Goal: Information Seeking & Learning: Learn about a topic

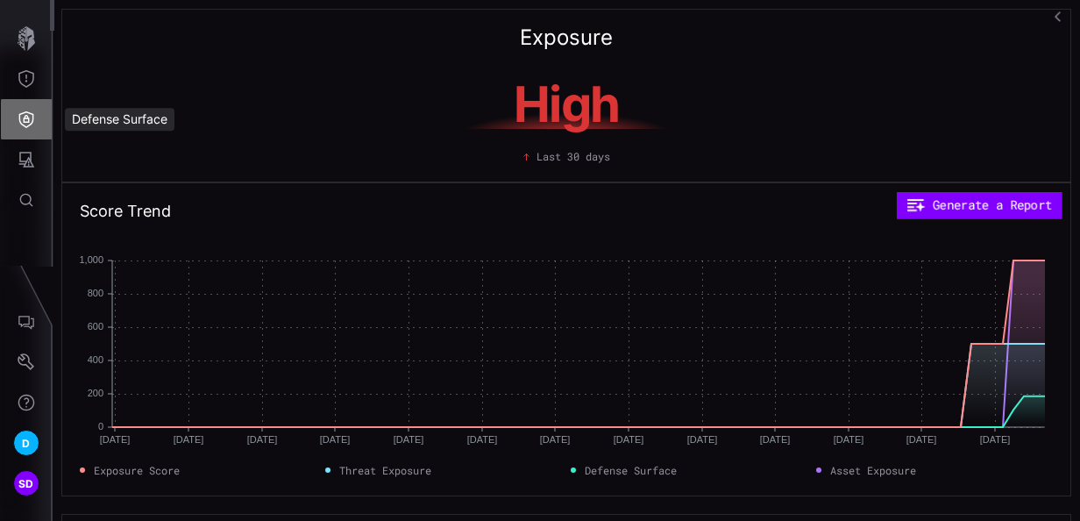
click at [30, 118] on icon "Defense Surface" at bounding box center [27, 119] width 18 height 18
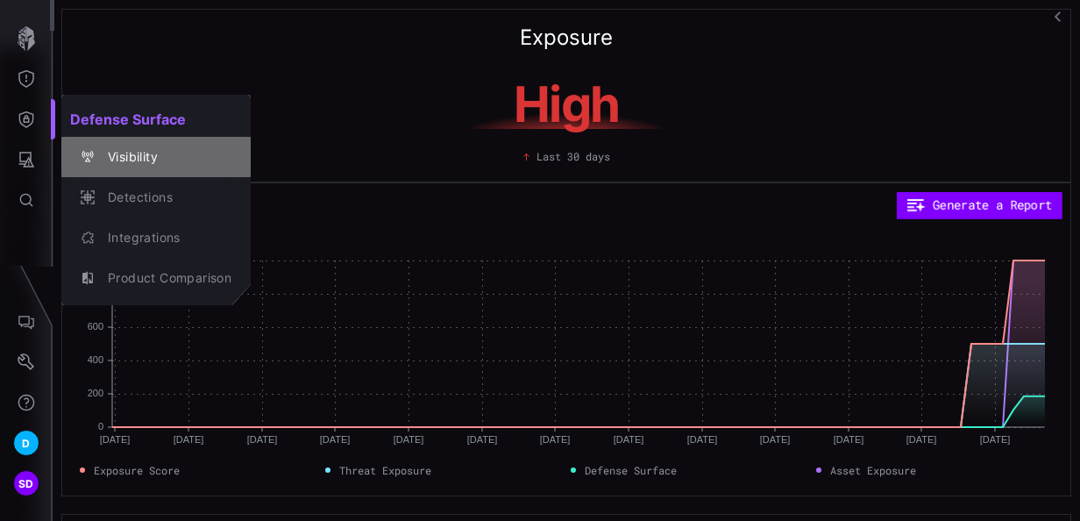
click at [144, 154] on div "Visibility" at bounding box center [165, 157] width 132 height 22
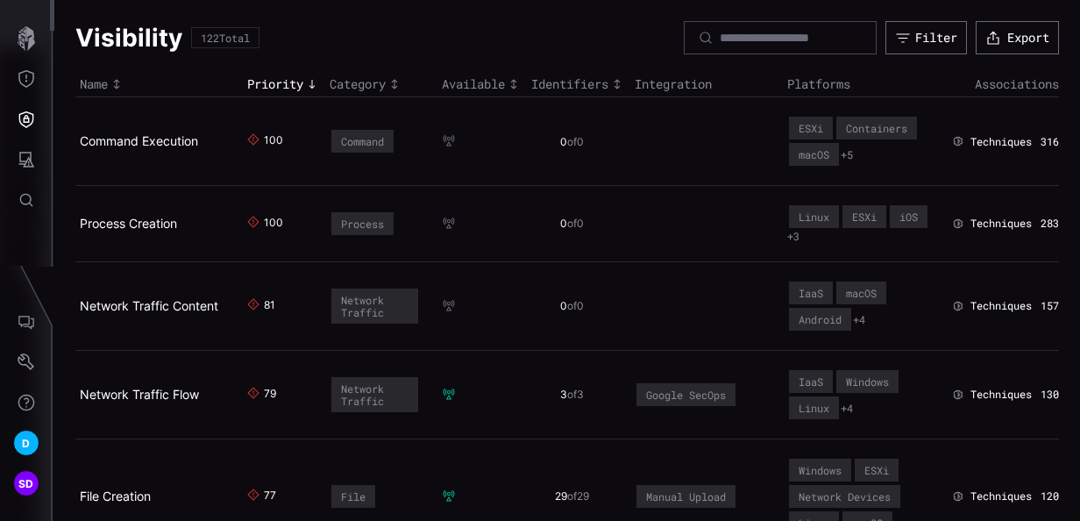
click at [310, 85] on icon "Toggle sort direction" at bounding box center [312, 84] width 14 height 14
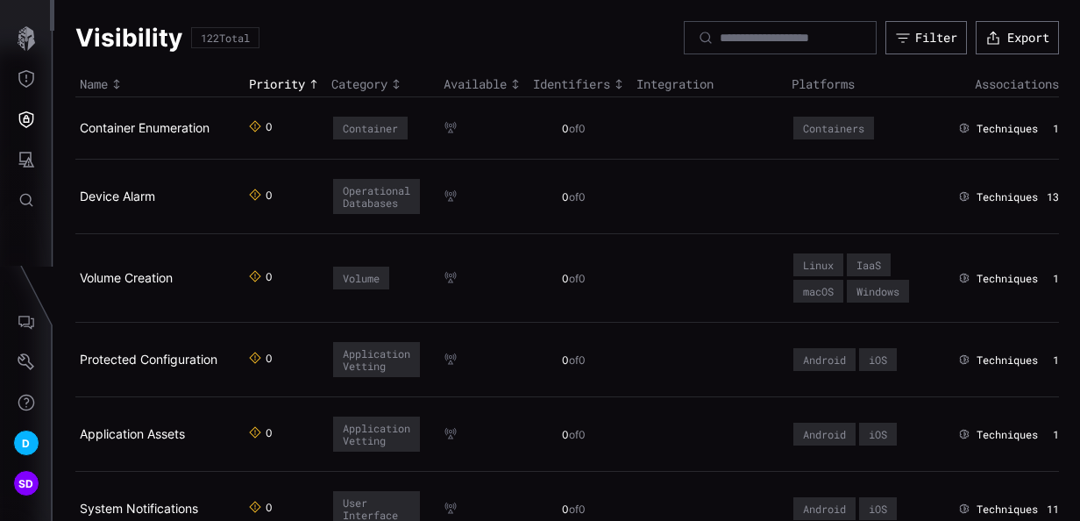
click at [294, 77] on div "Priority" at bounding box center [286, 84] width 74 height 16
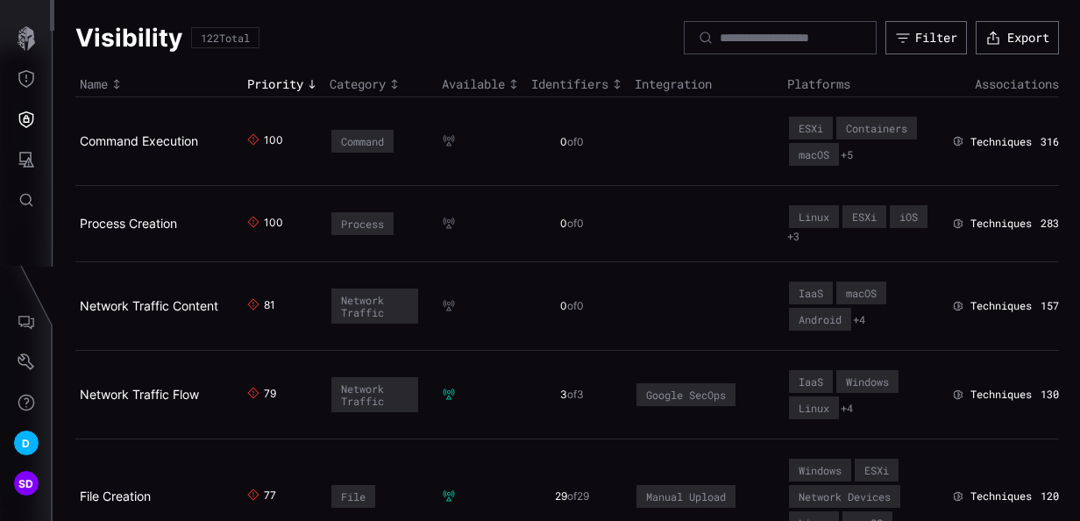
click at [381, 74] on th "Category" at bounding box center [381, 84] width 112 height 25
click at [386, 82] on div "Toggle sort direction" at bounding box center [395, 84] width 18 height 14
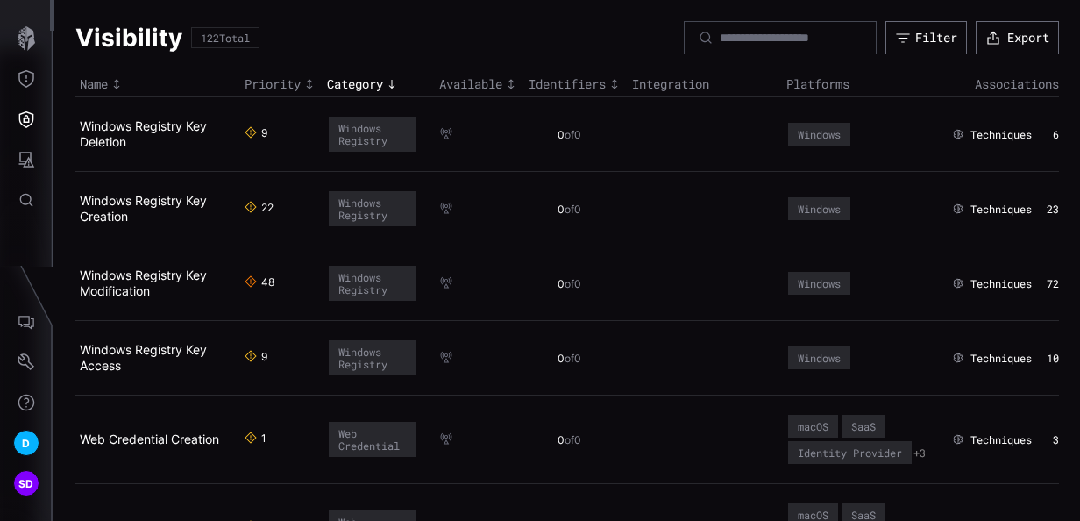
click at [385, 82] on icon "Toggle sort direction" at bounding box center [392, 84] width 14 height 14
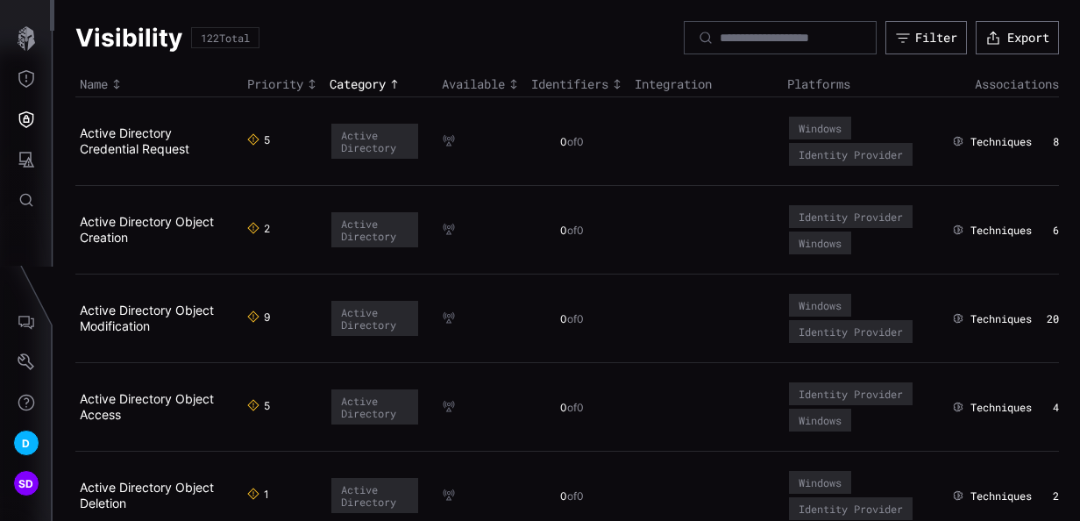
click at [287, 84] on div "Priority" at bounding box center [284, 84] width 74 height 16
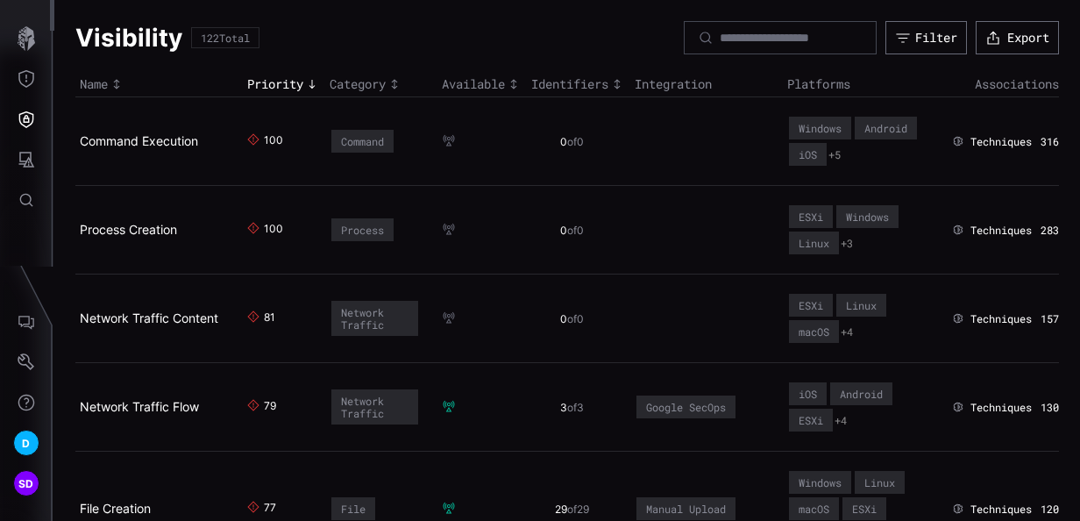
click at [379, 82] on div "Category" at bounding box center [381, 84] width 103 height 16
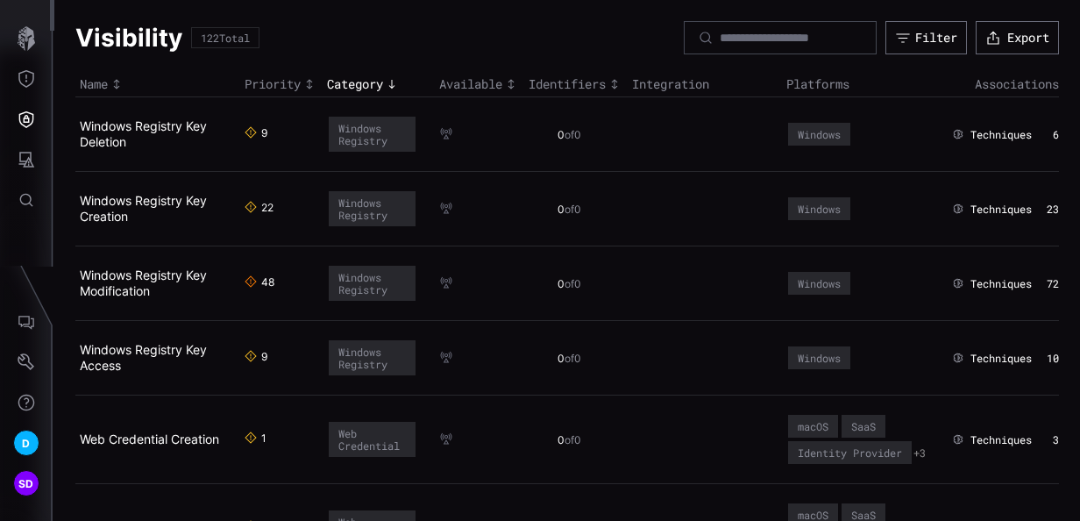
click at [391, 81] on icon "Toggle sort direction" at bounding box center [392, 84] width 14 height 14
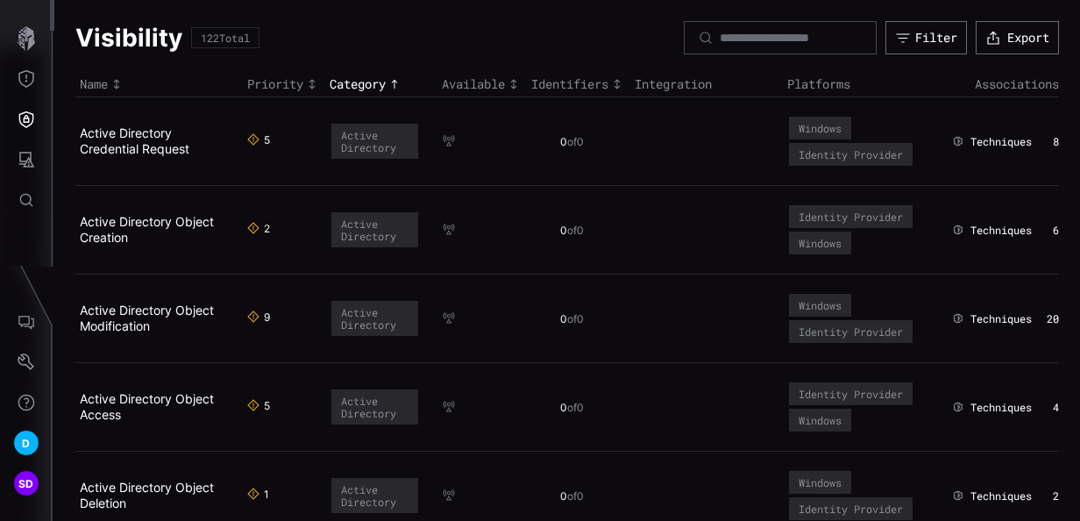
click at [505, 82] on div "Toggle sort direction" at bounding box center [514, 84] width 18 height 14
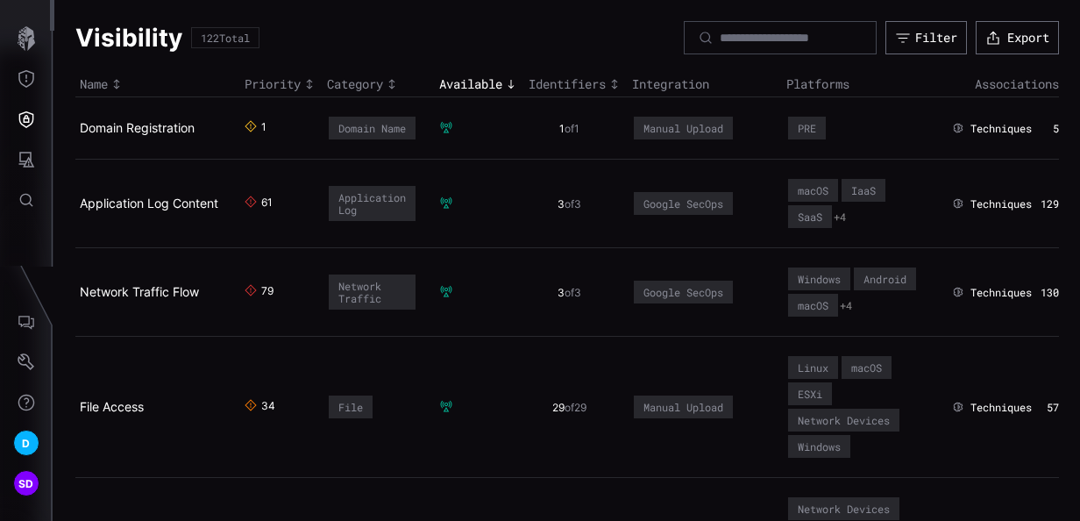
click at [599, 85] on div "Identifiers" at bounding box center [576, 84] width 95 height 16
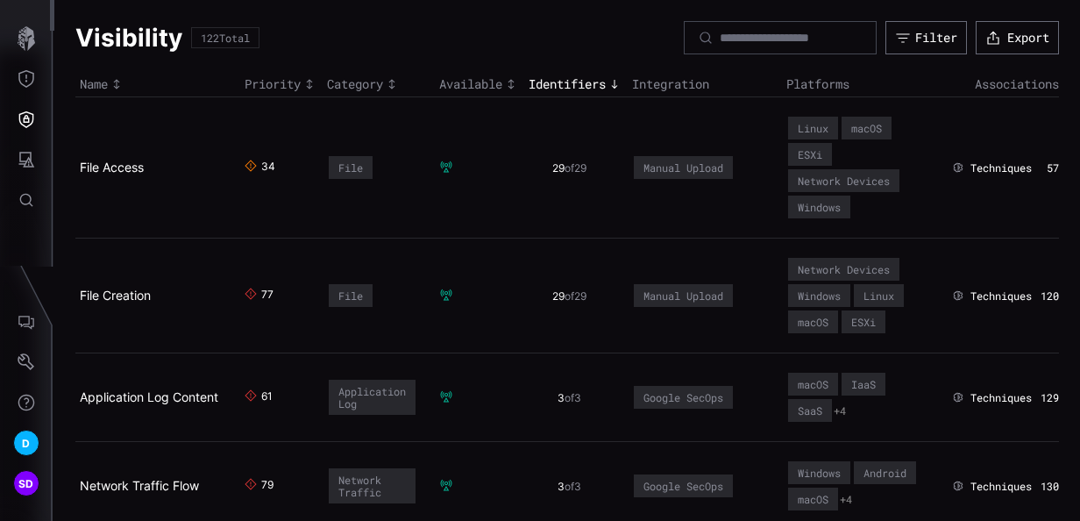
click at [600, 84] on div "Identifiers" at bounding box center [576, 84] width 95 height 16
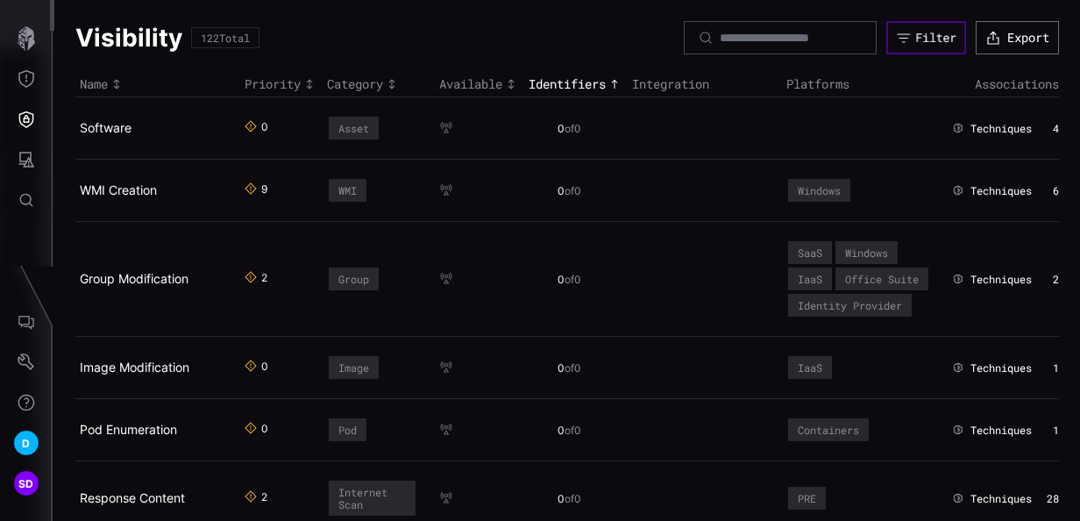
click at [924, 32] on div "Filter" at bounding box center [935, 38] width 41 height 16
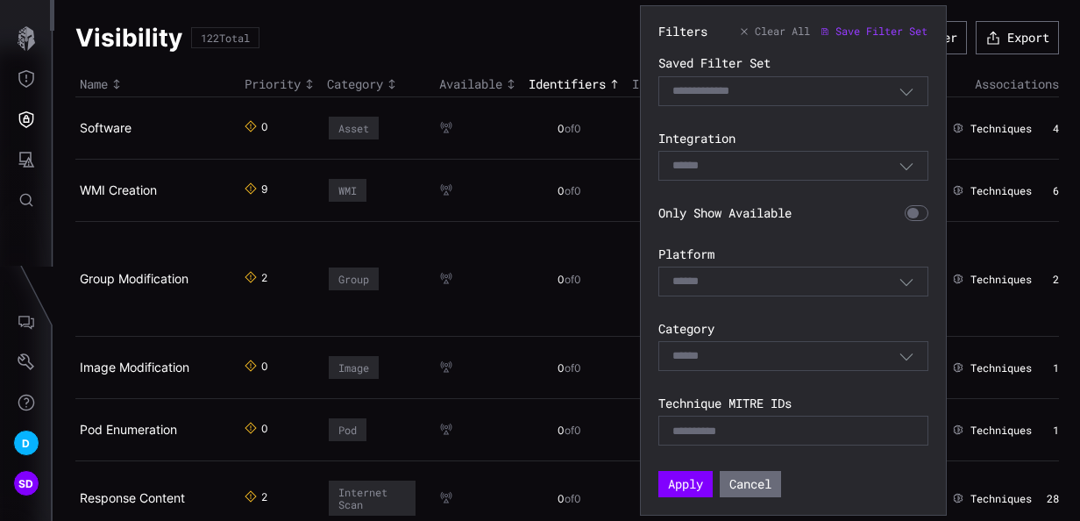
click at [804, 179] on div "Select" at bounding box center [794, 166] width 270 height 30
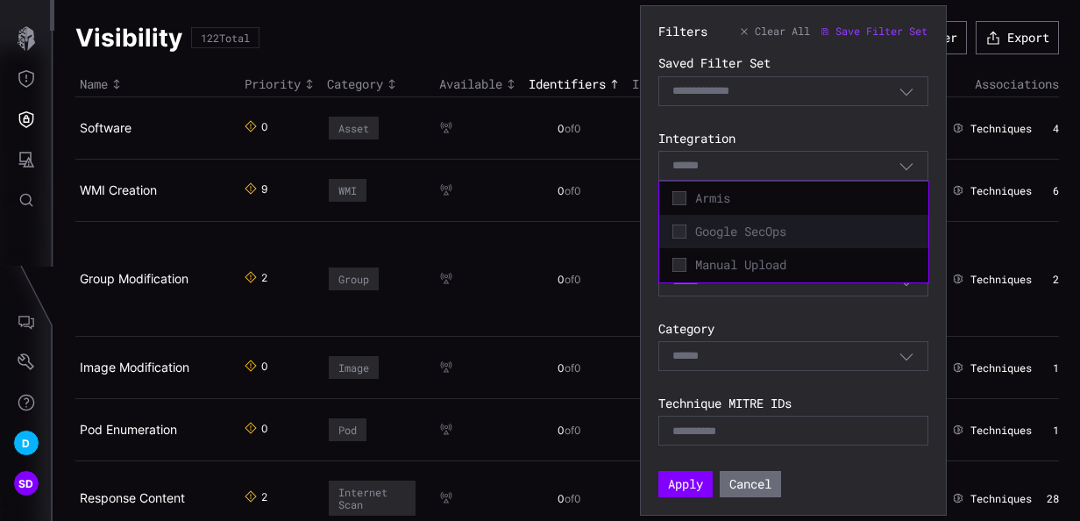
click at [756, 225] on span "Google SecOps" at bounding box center [805, 232] width 220 height 16
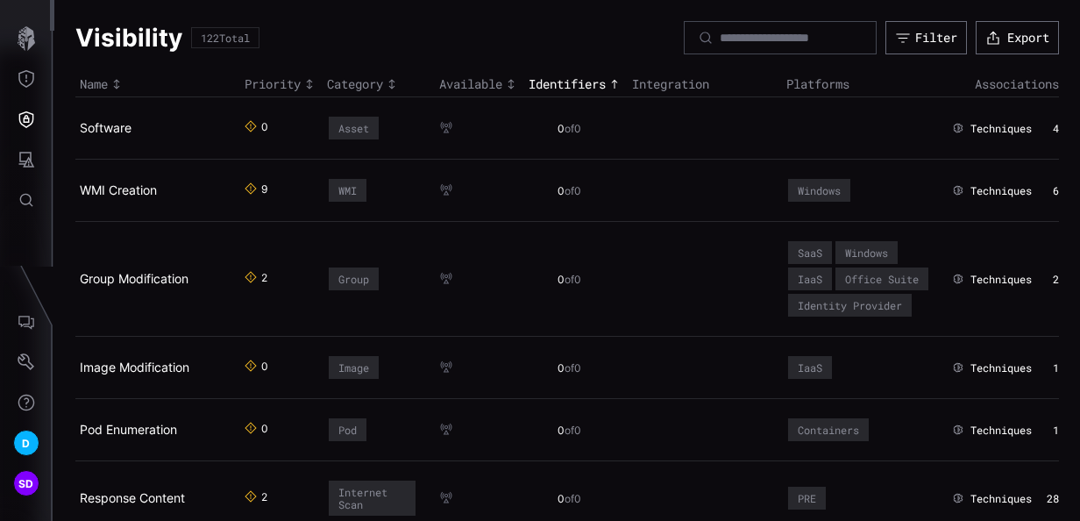
click at [936, 30] on div "Filter" at bounding box center [936, 38] width 42 height 16
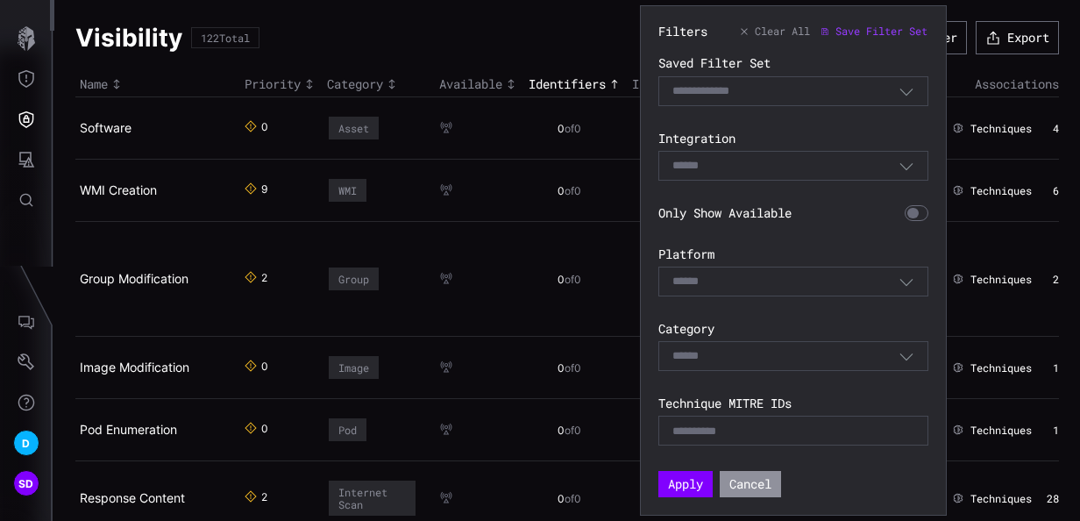
click at [750, 481] on button "Cancel" at bounding box center [750, 484] width 61 height 26
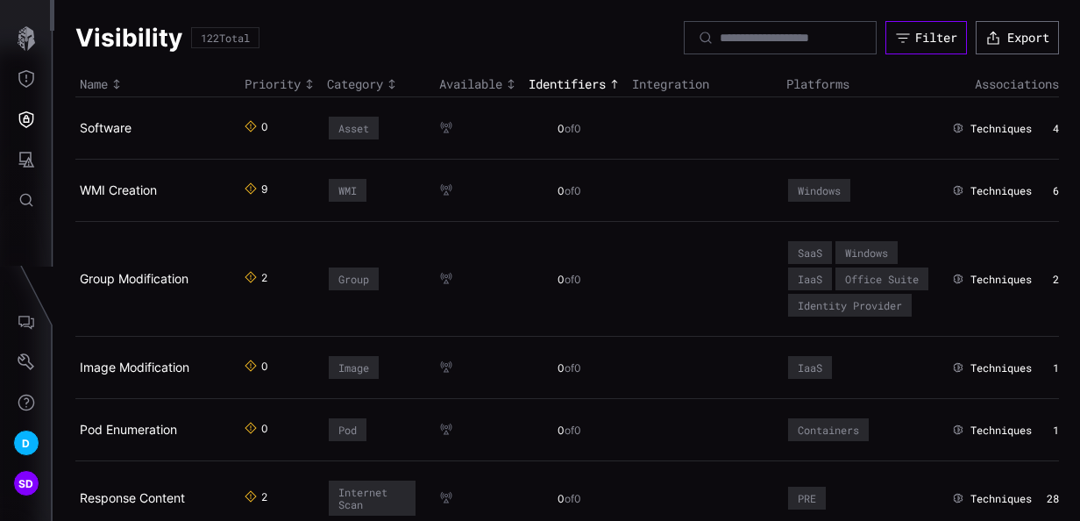
click at [922, 42] on div "Filter" at bounding box center [936, 38] width 42 height 16
click at [497, 26] on div "Visibility 122 Total Filter Export" at bounding box center [567, 37] width 984 height 33
click at [24, 111] on icon "Defense Surface" at bounding box center [27, 119] width 18 height 18
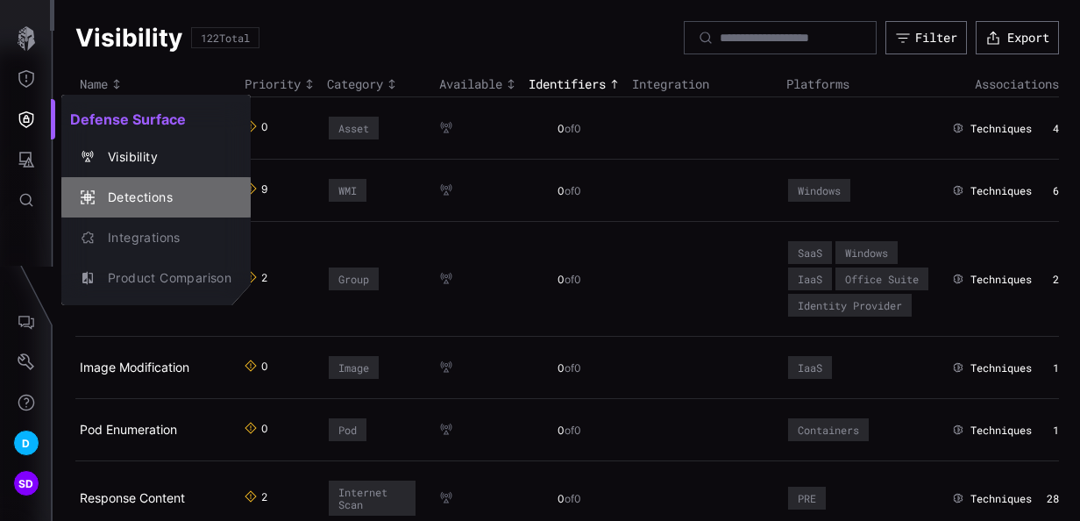
click at [144, 195] on div "Detections" at bounding box center [165, 198] width 132 height 22
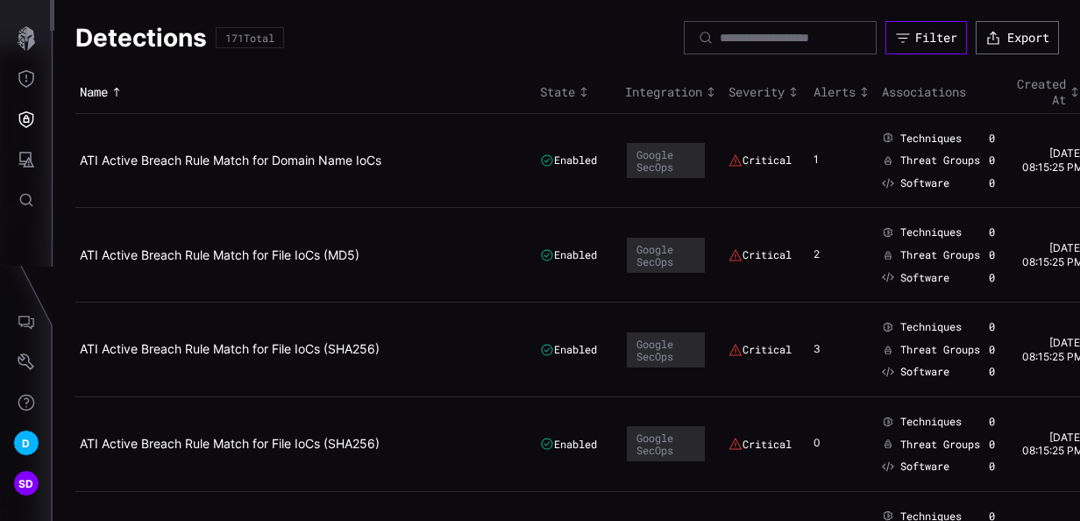
click at [915, 39] on div "Filter" at bounding box center [936, 38] width 42 height 16
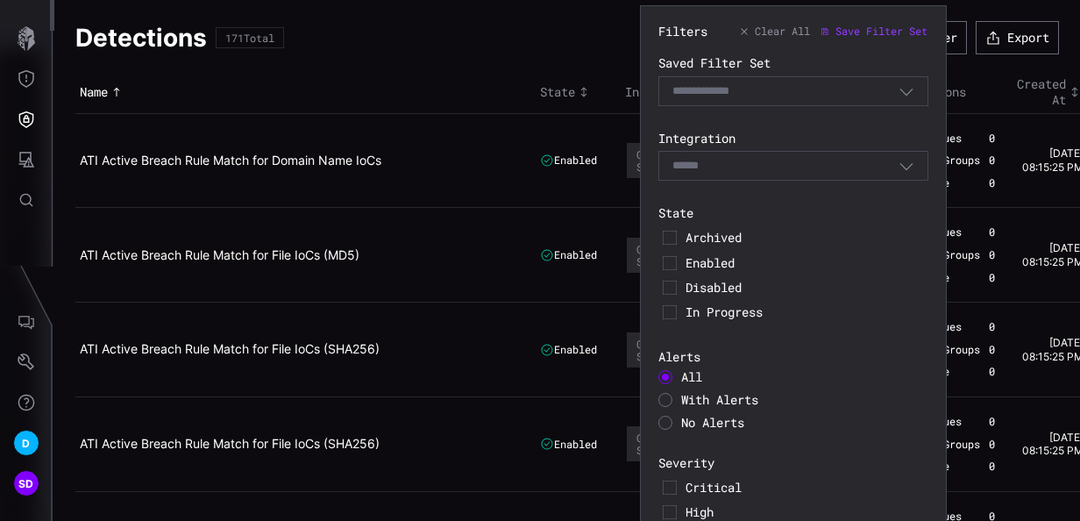
click at [665, 400] on div at bounding box center [666, 400] width 14 height 14
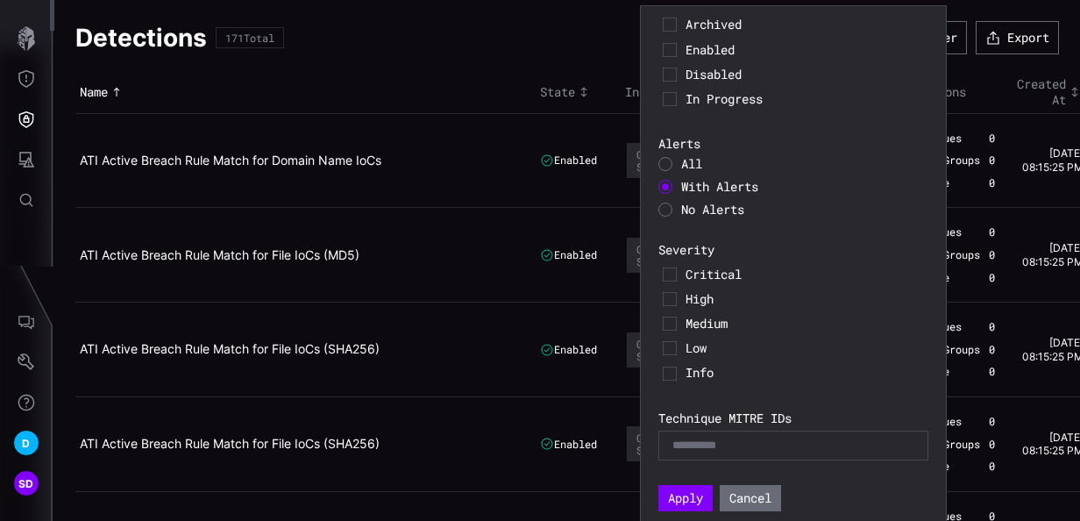
scroll to position [216, 0]
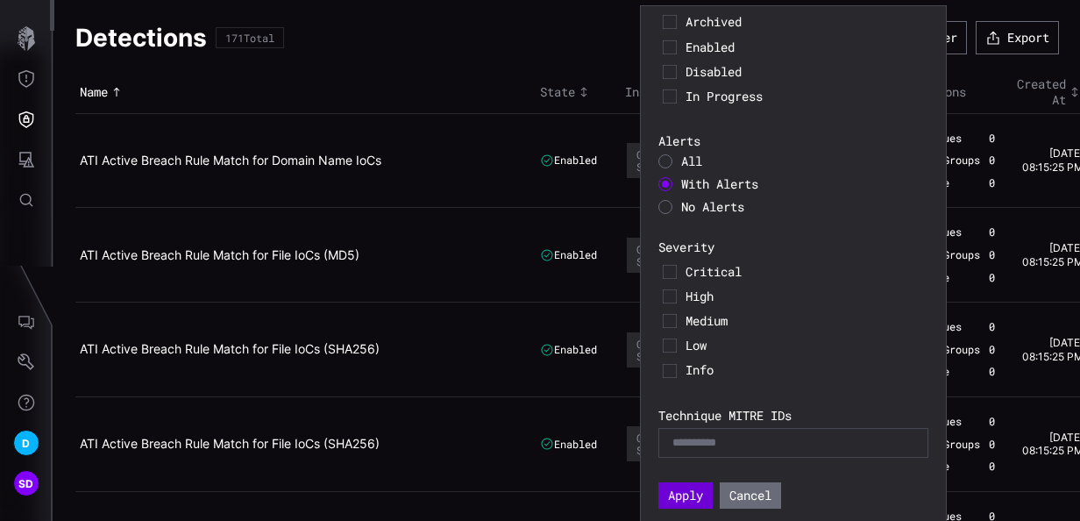
click at [698, 500] on button "Apply" at bounding box center [686, 495] width 54 height 26
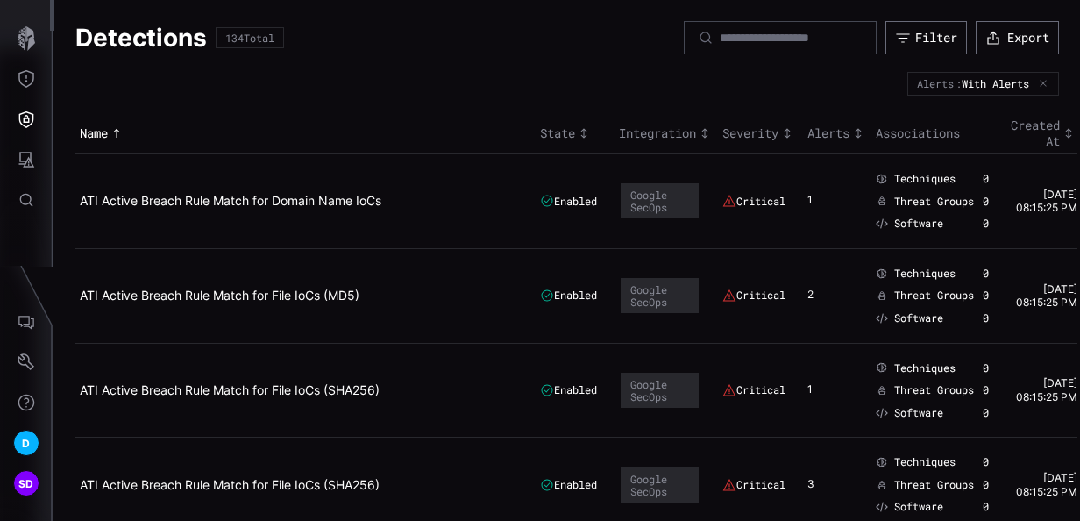
click at [1038, 79] on icon "button" at bounding box center [1043, 84] width 10 height 10
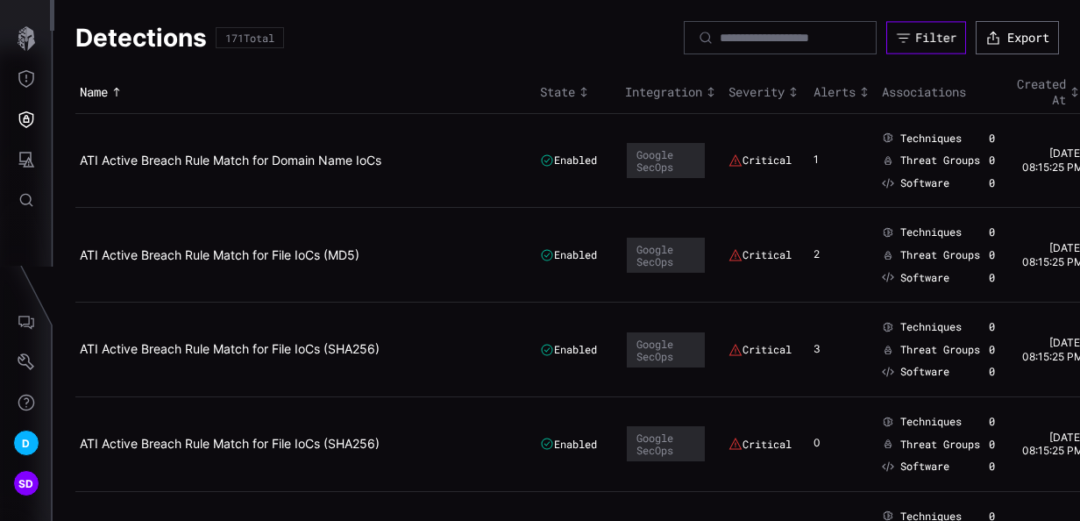
click at [915, 32] on div "Filter" at bounding box center [935, 38] width 41 height 16
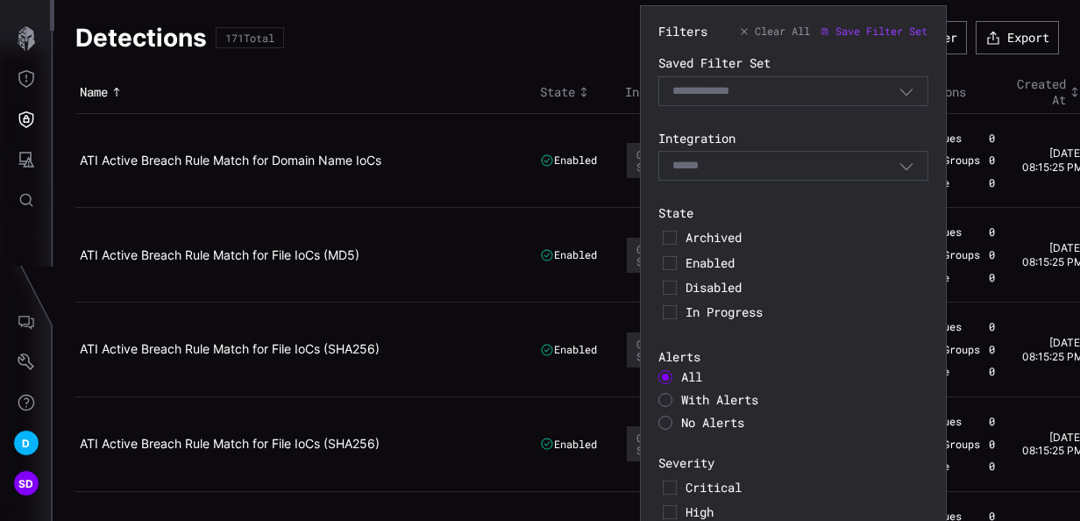
click at [663, 425] on div at bounding box center [666, 423] width 14 height 14
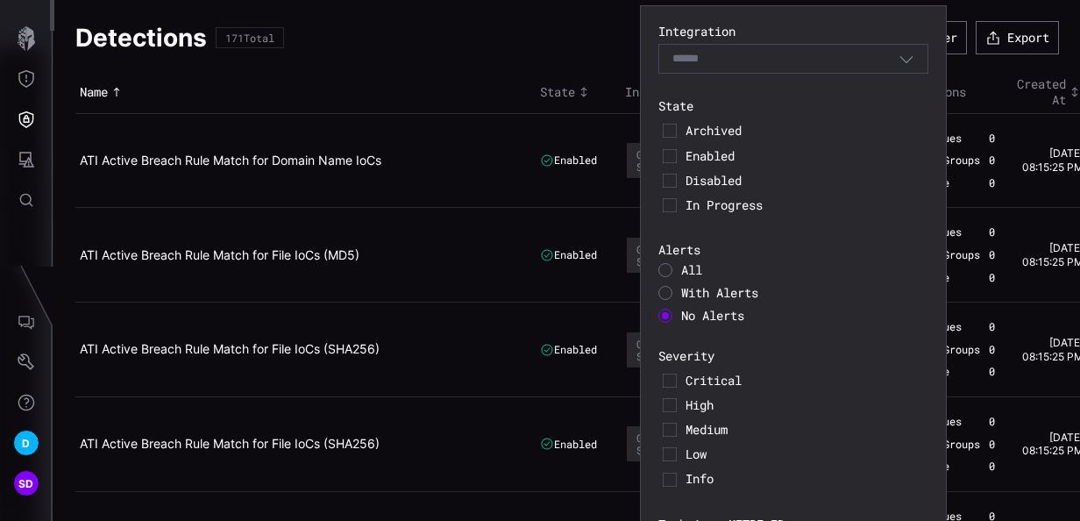
scroll to position [216, 0]
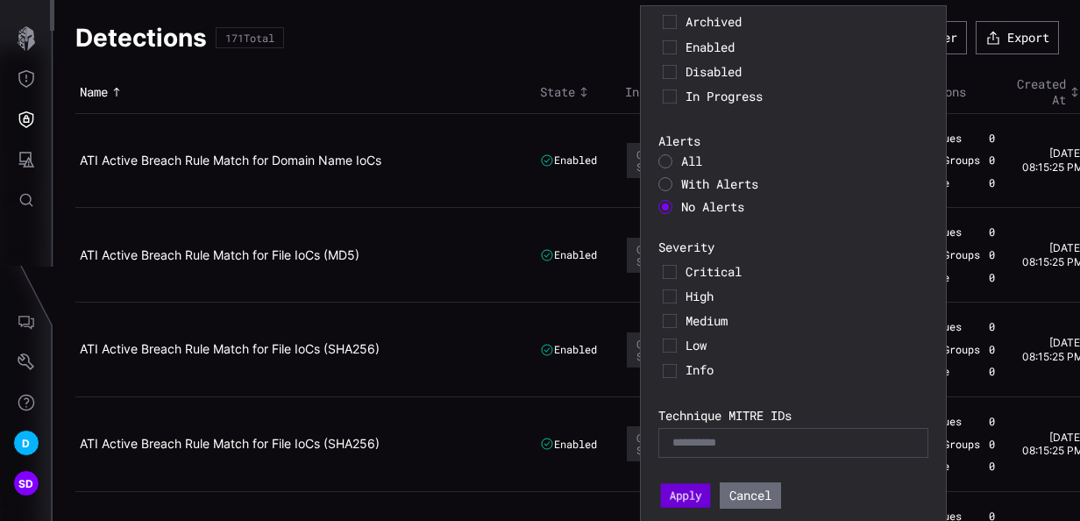
click at [685, 500] on button "Apply" at bounding box center [686, 495] width 50 height 25
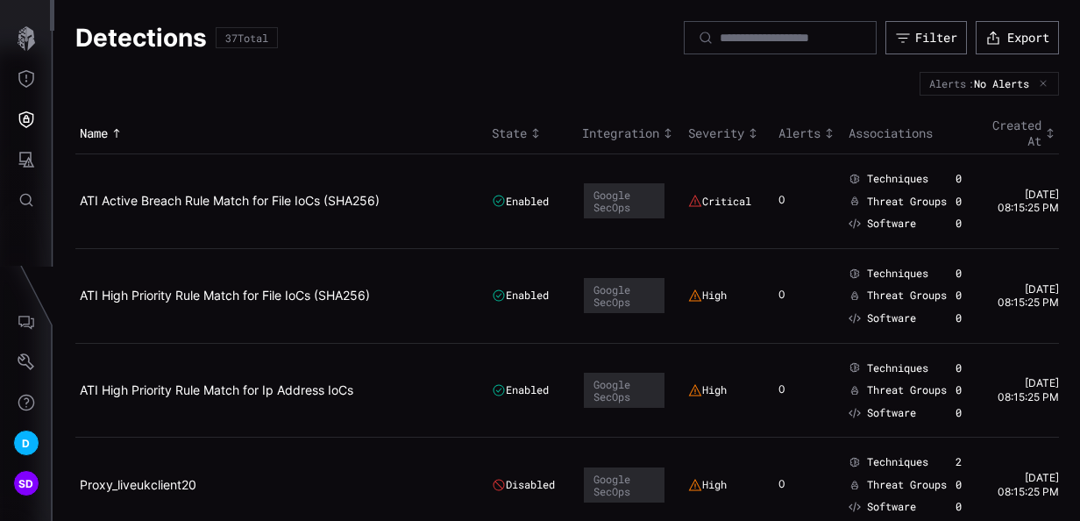
click at [1039, 84] on icon "button" at bounding box center [1044, 84] width 10 height 10
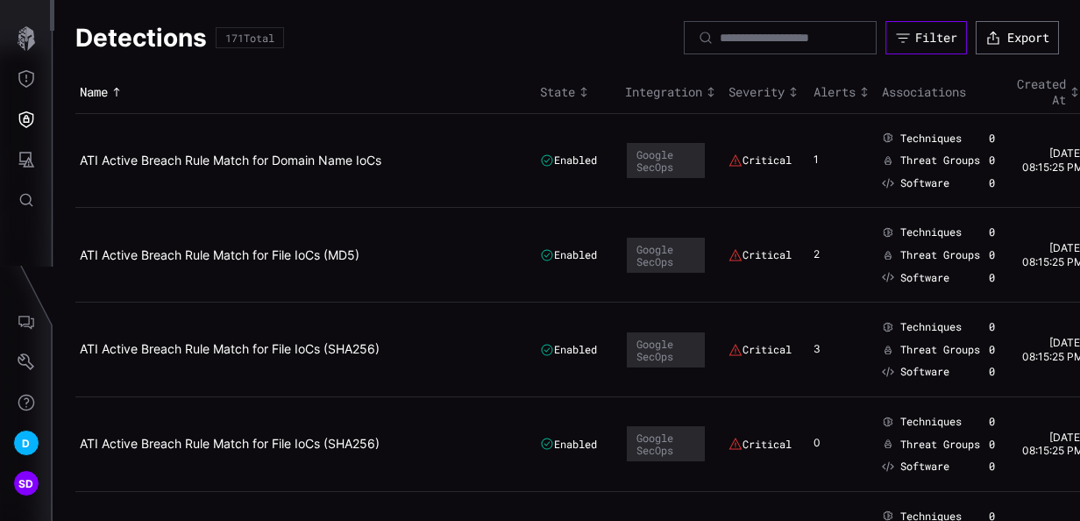
click at [939, 43] on div "Filter" at bounding box center [936, 38] width 42 height 16
click at [522, 44] on div "Detections 171 Total Filter Export" at bounding box center [567, 37] width 984 height 33
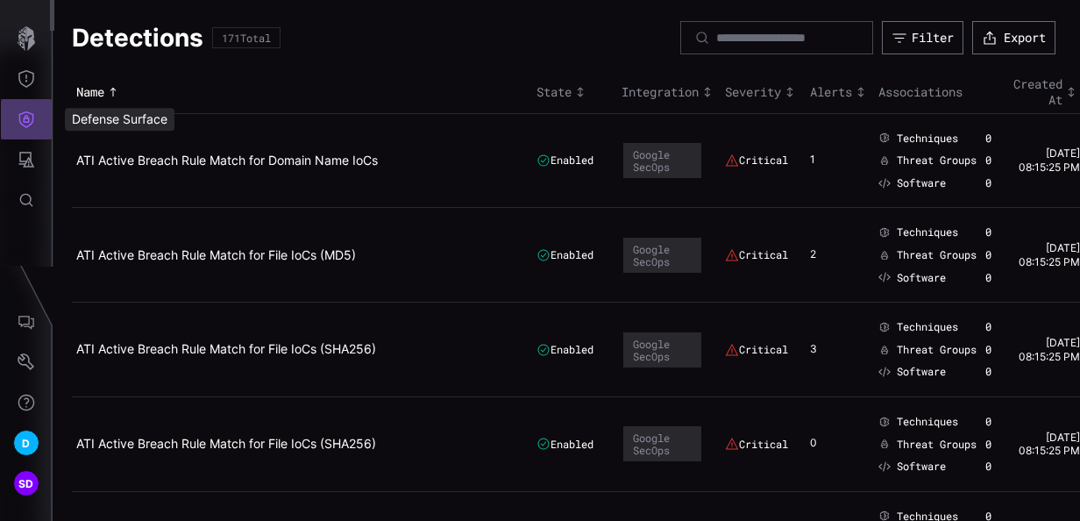
click at [32, 123] on icon "Defense Surface" at bounding box center [27, 119] width 18 height 18
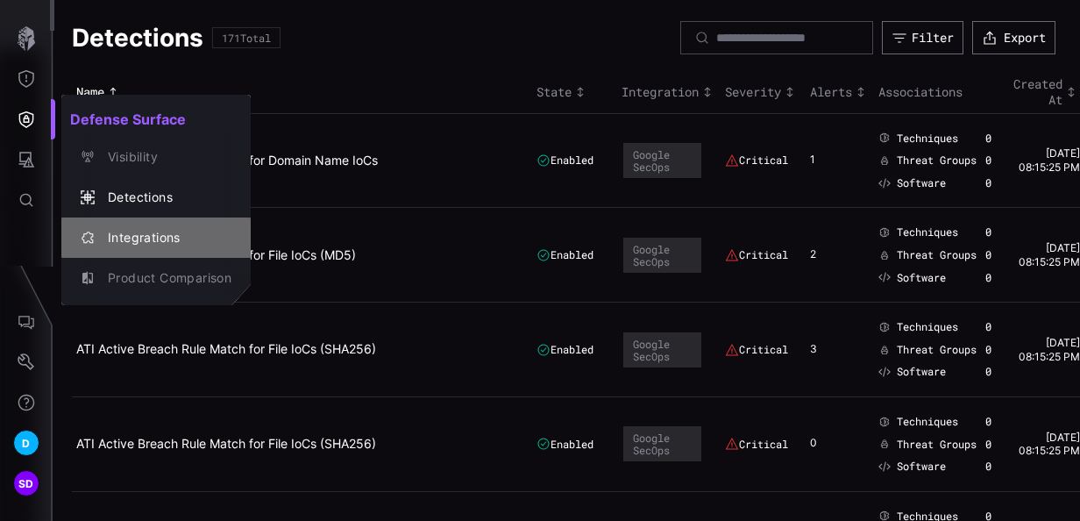
click at [127, 239] on div "Integrations" at bounding box center [165, 238] width 132 height 22
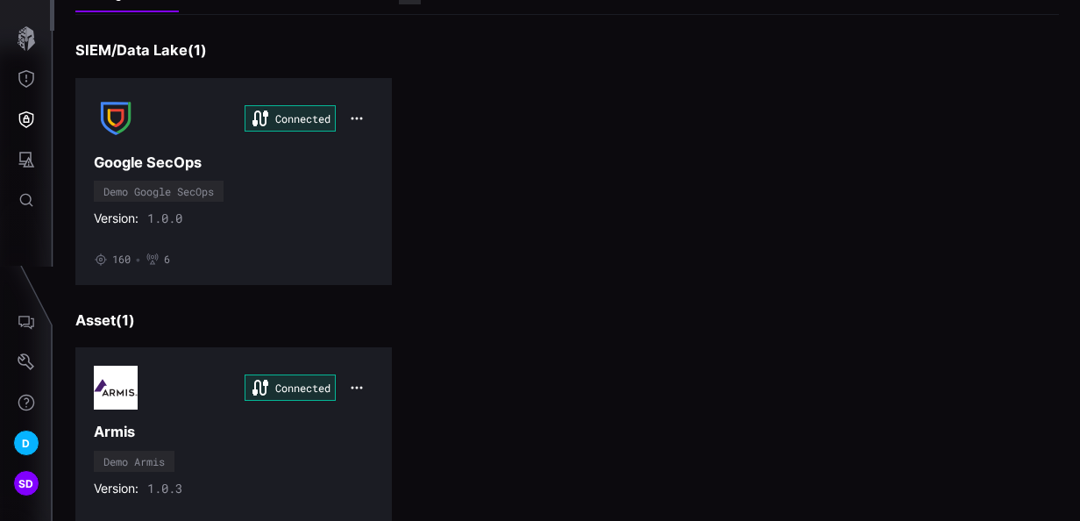
scroll to position [438, 0]
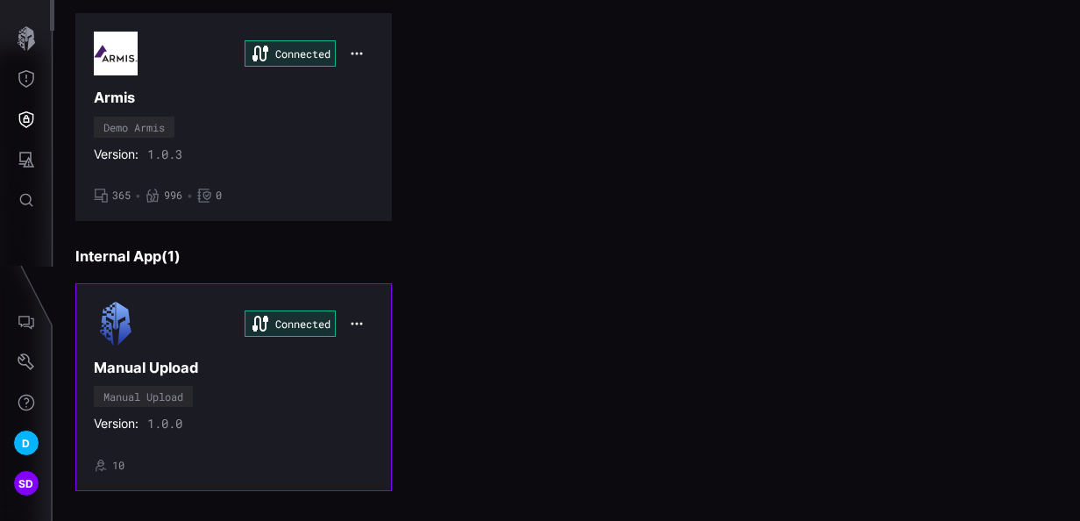
click at [326, 402] on div "Connected Manual Upload Manual Upload Version: 1.0.0 • 10" at bounding box center [234, 387] width 280 height 170
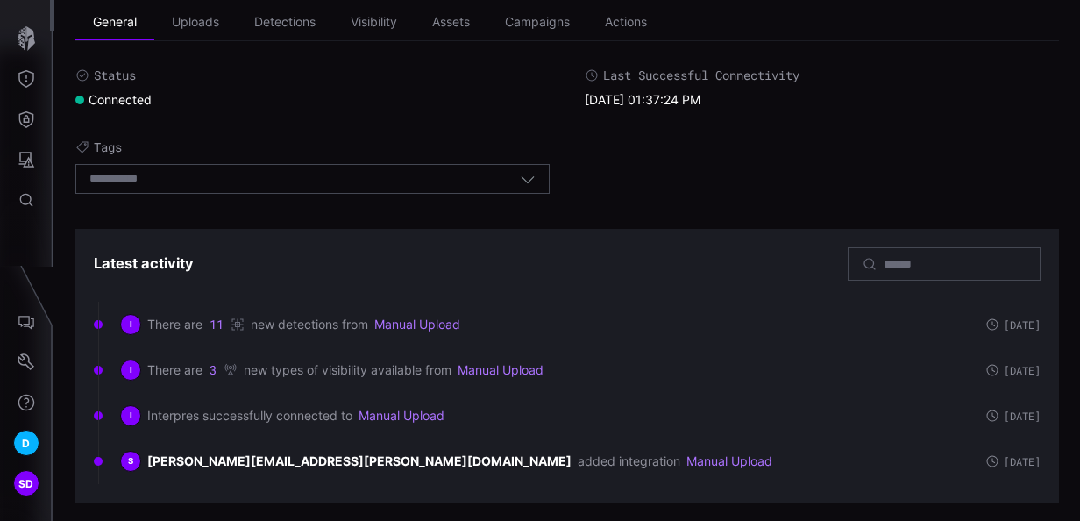
scroll to position [104, 0]
click at [32, 114] on icon "Defense Surface" at bounding box center [26, 119] width 15 height 17
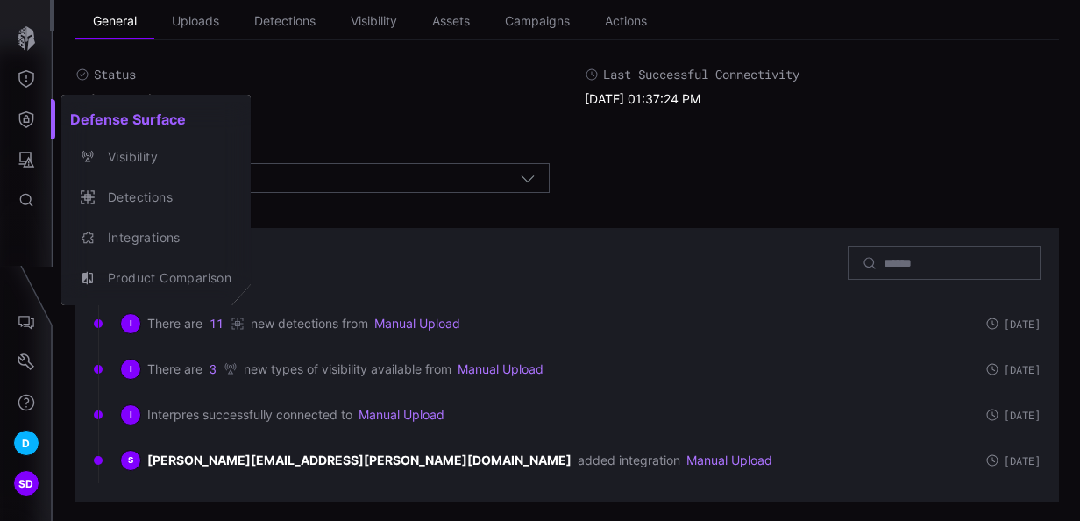
drag, startPoint x: 20, startPoint y: 162, endPoint x: 6, endPoint y: 167, distance: 14.7
click at [9, 162] on div at bounding box center [540, 260] width 1080 height 521
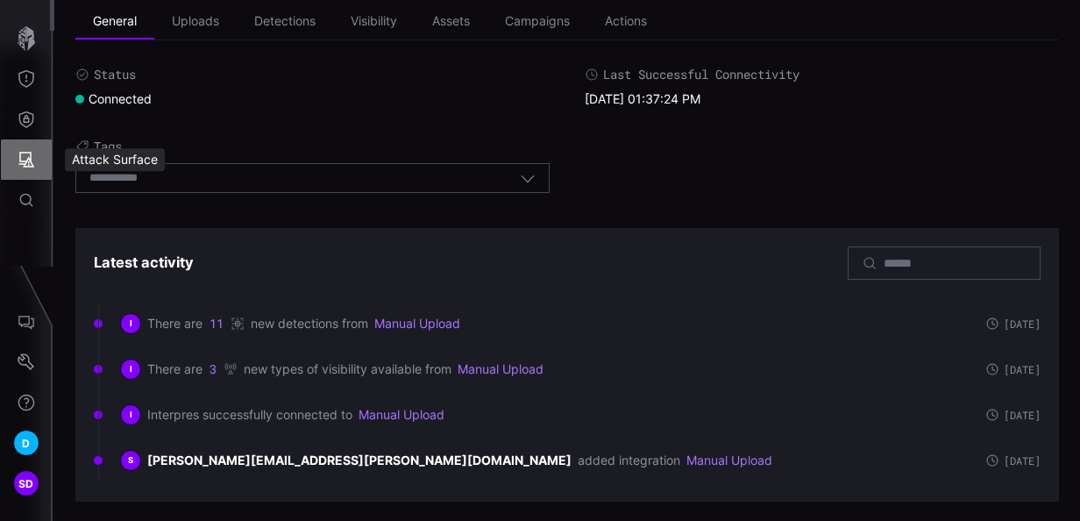
click at [26, 161] on icon "Attack Surface" at bounding box center [27, 160] width 16 height 16
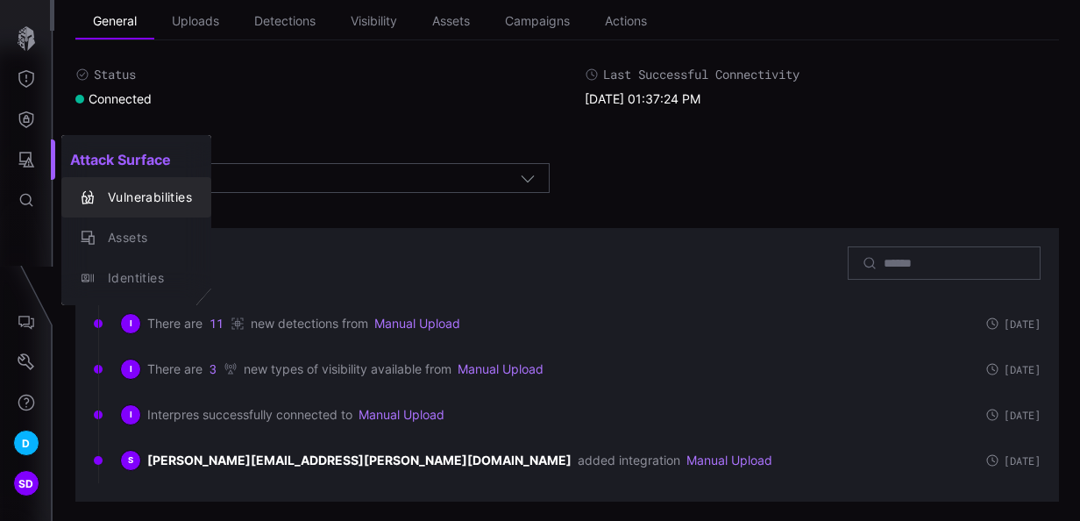
click at [154, 200] on div "Vulnerabilities" at bounding box center [145, 198] width 93 height 22
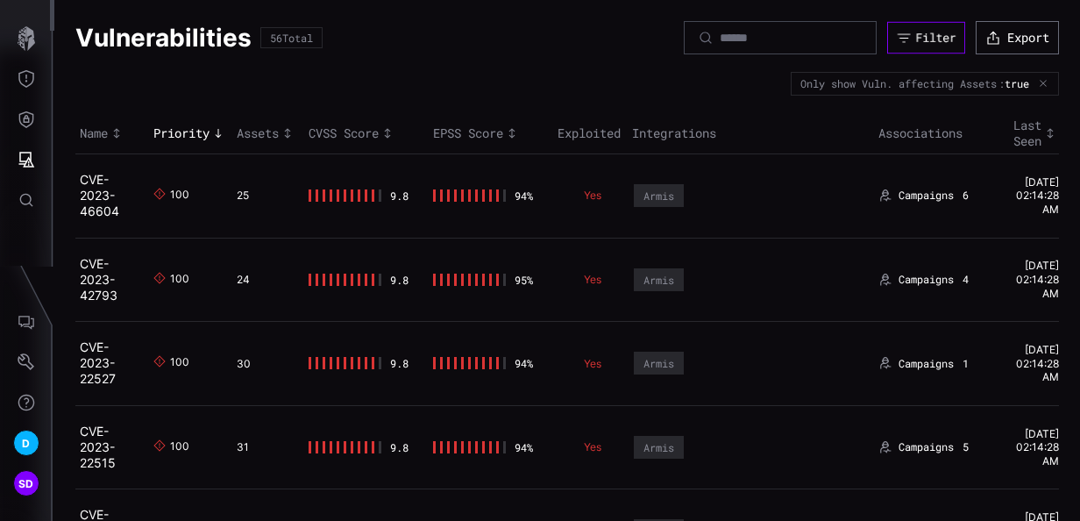
drag, startPoint x: 906, startPoint y: 25, endPoint x: 894, endPoint y: 43, distance: 20.9
click at [894, 43] on button "Filter" at bounding box center [926, 38] width 78 height 32
click at [211, 133] on icon "Toggle sort direction" at bounding box center [218, 133] width 14 height 14
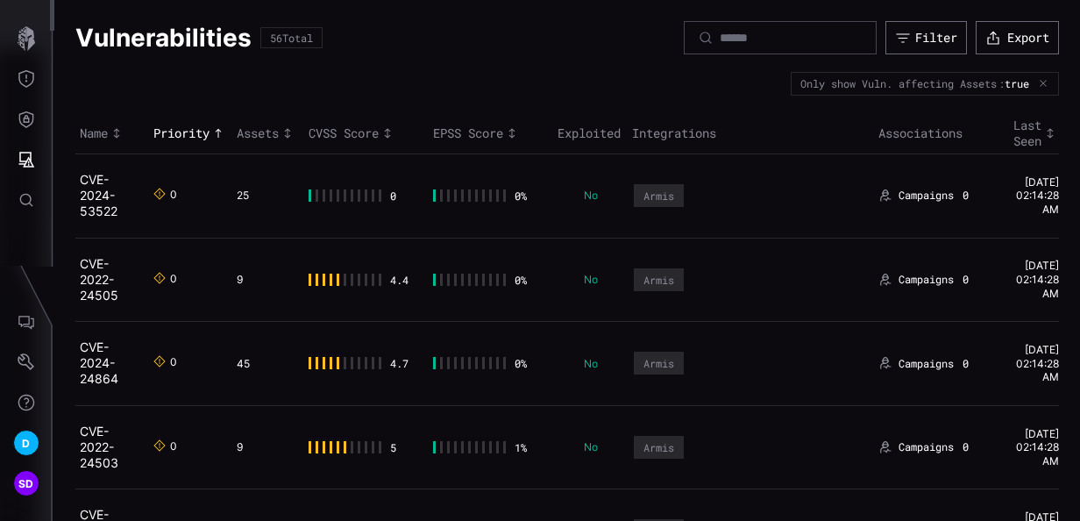
click at [210, 131] on div "Toggle sort direction" at bounding box center [219, 133] width 18 height 14
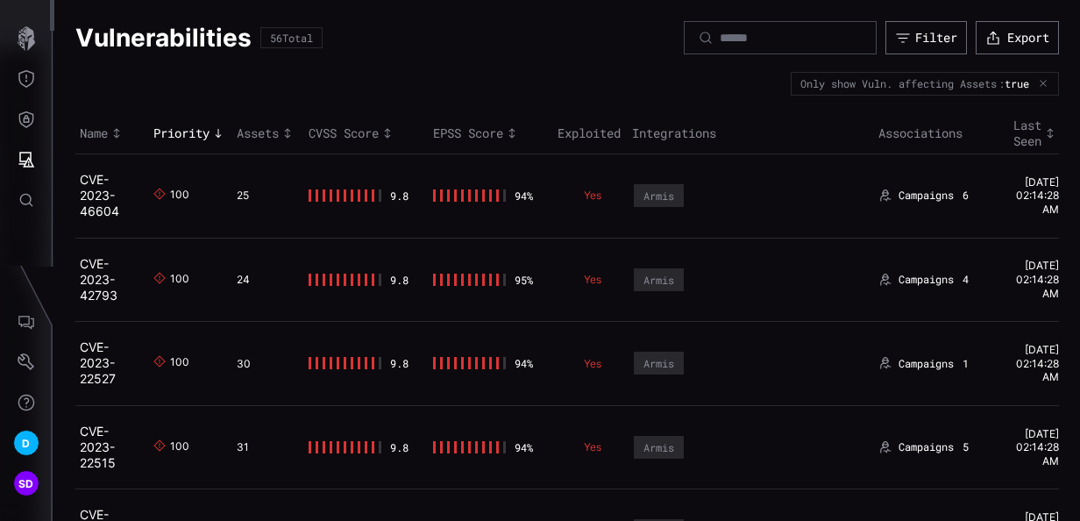
click at [287, 135] on icon "Toggle sort direction" at bounding box center [288, 133] width 6 height 10
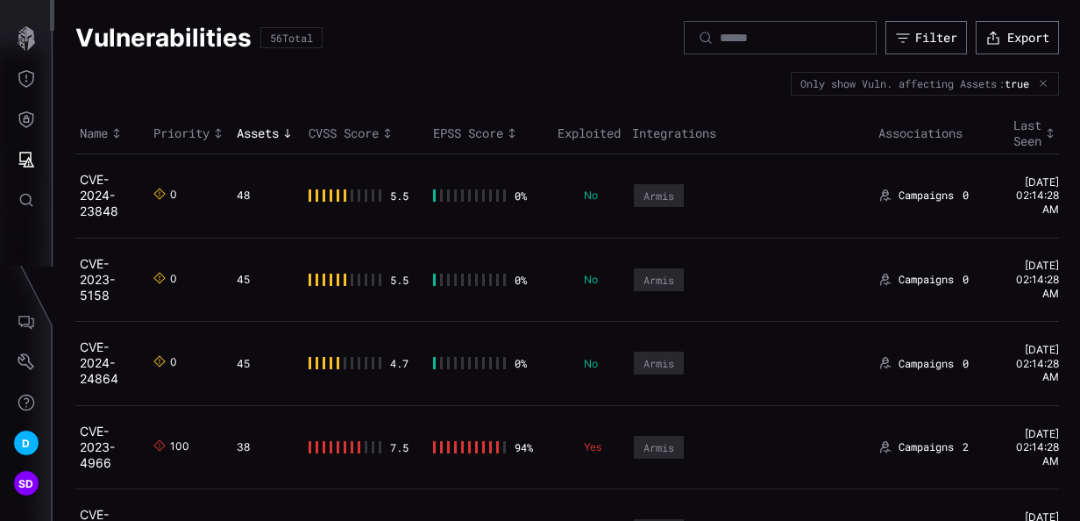
click at [284, 132] on icon "Toggle sort direction" at bounding box center [288, 133] width 14 height 14
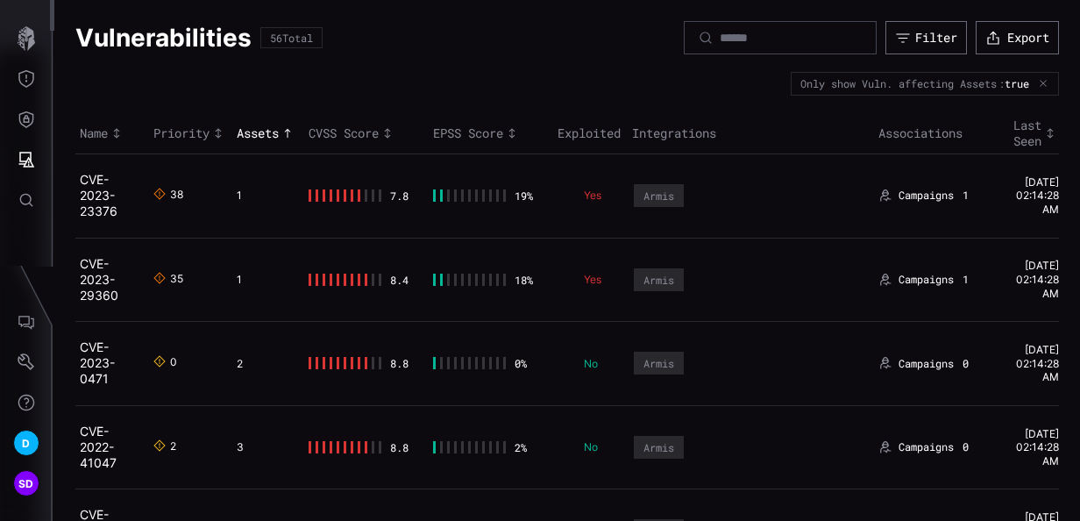
click at [281, 130] on icon "Toggle sort direction" at bounding box center [288, 133] width 14 height 14
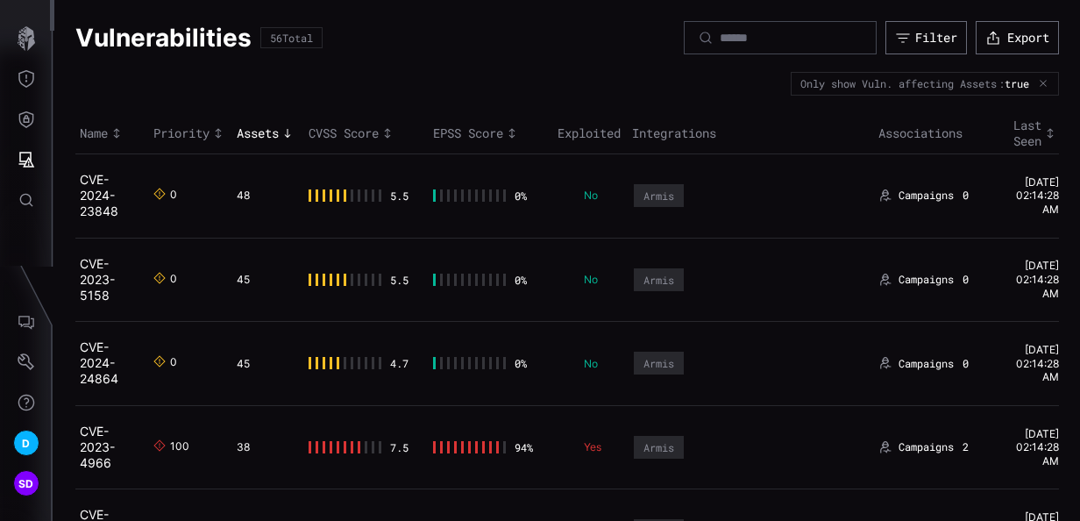
click at [281, 130] on icon "Toggle sort direction" at bounding box center [288, 133] width 14 height 14
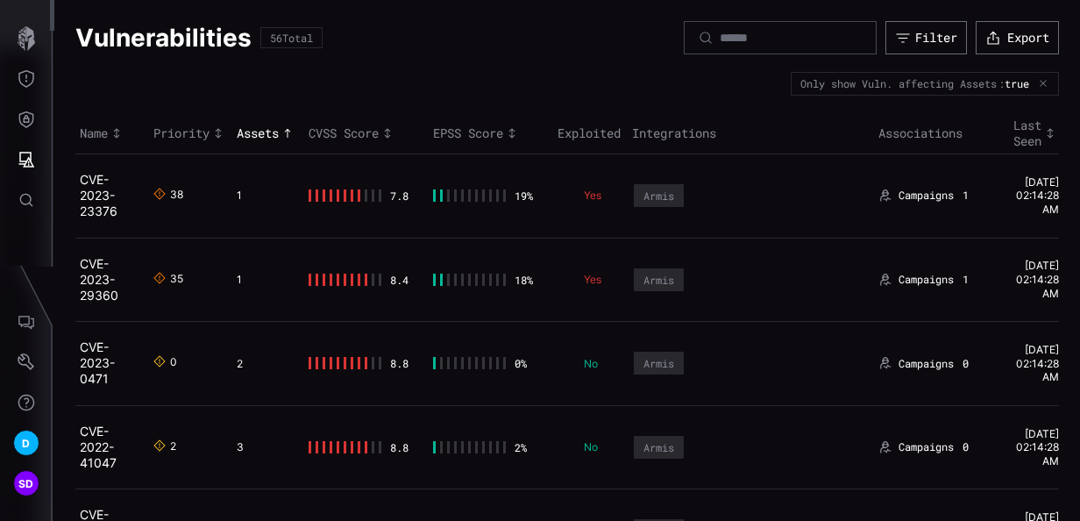
click at [281, 130] on icon "Toggle sort direction" at bounding box center [288, 133] width 14 height 14
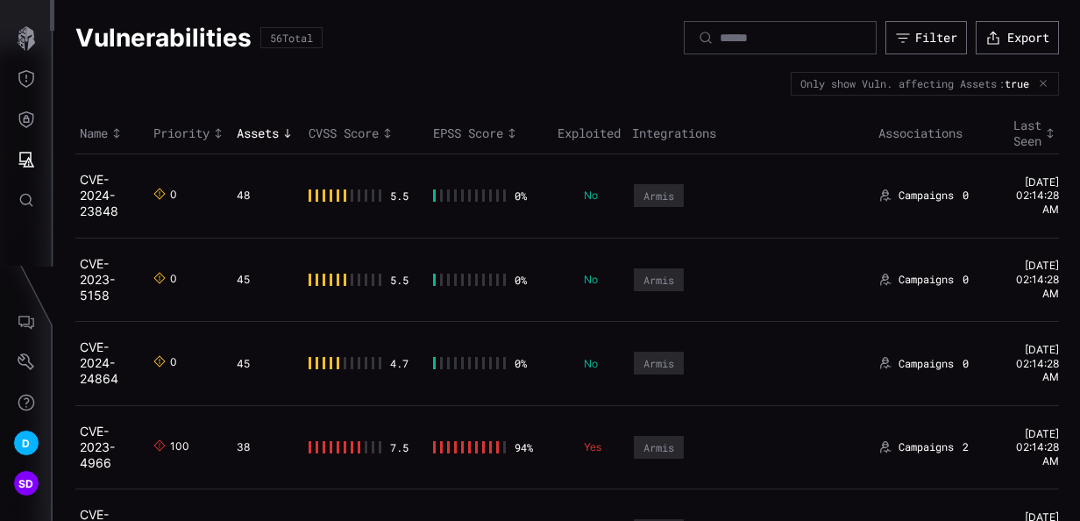
click at [281, 132] on icon "Toggle sort direction" at bounding box center [288, 133] width 14 height 14
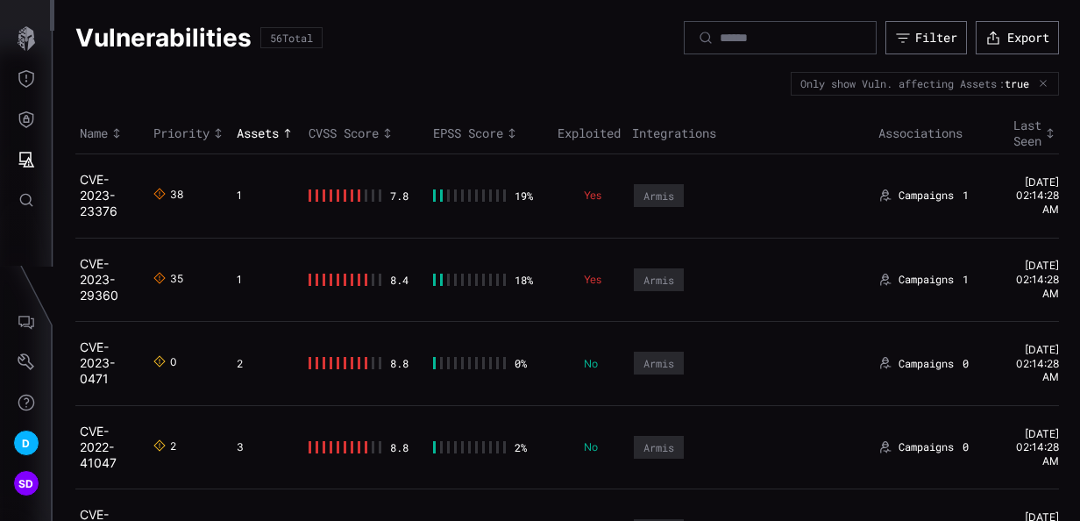
click at [281, 132] on icon "Toggle sort direction" at bounding box center [288, 133] width 14 height 14
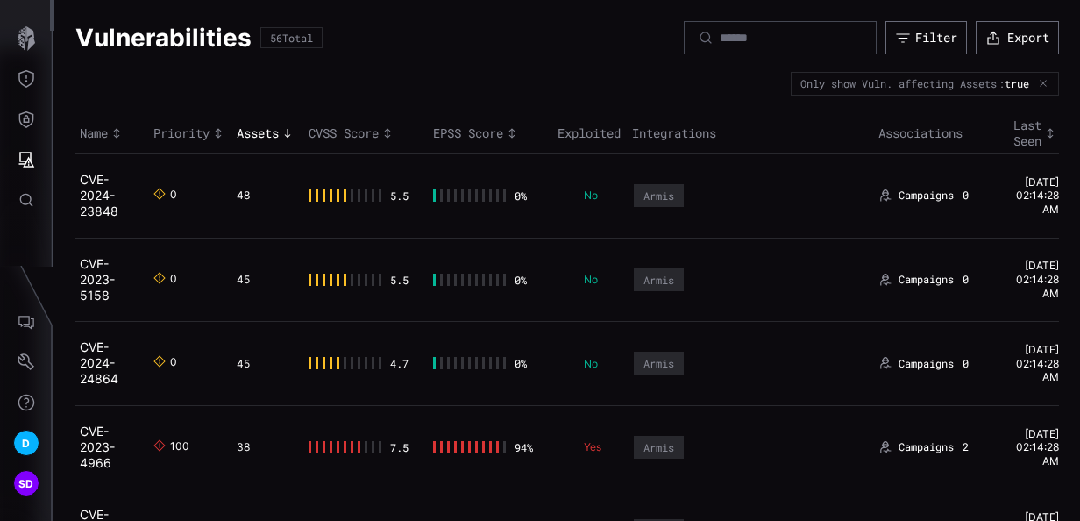
click at [281, 132] on icon "Toggle sort direction" at bounding box center [288, 133] width 14 height 14
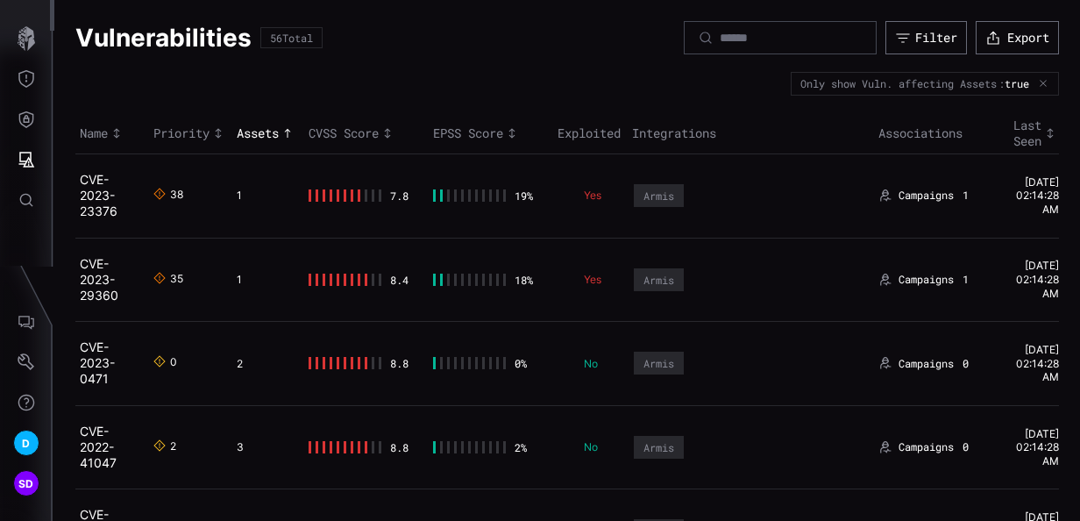
click at [275, 141] on th "Assets" at bounding box center [268, 133] width 72 height 41
click at [388, 132] on icon "Toggle sort direction" at bounding box center [388, 133] width 14 height 14
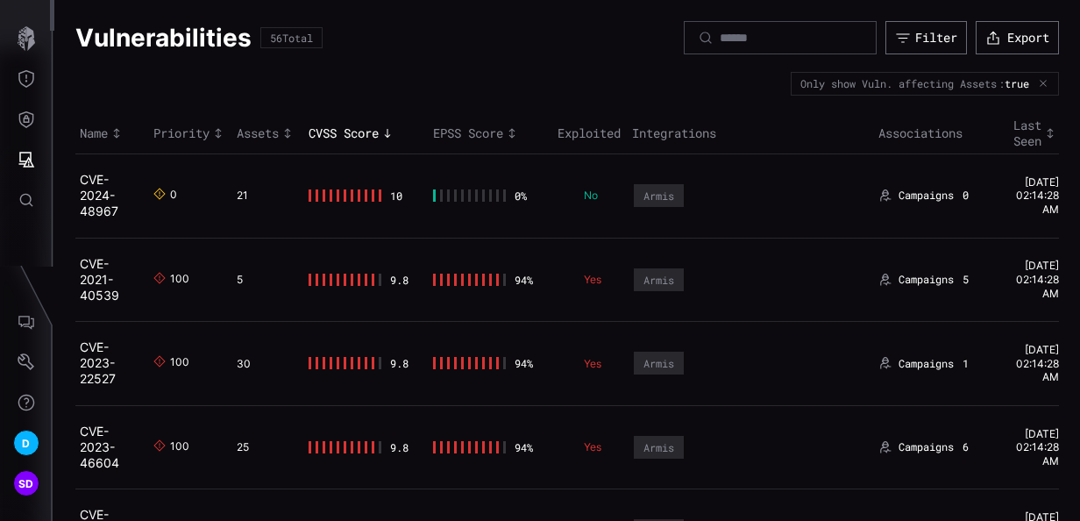
click at [388, 132] on icon "Toggle sort direction" at bounding box center [388, 133] width 14 height 14
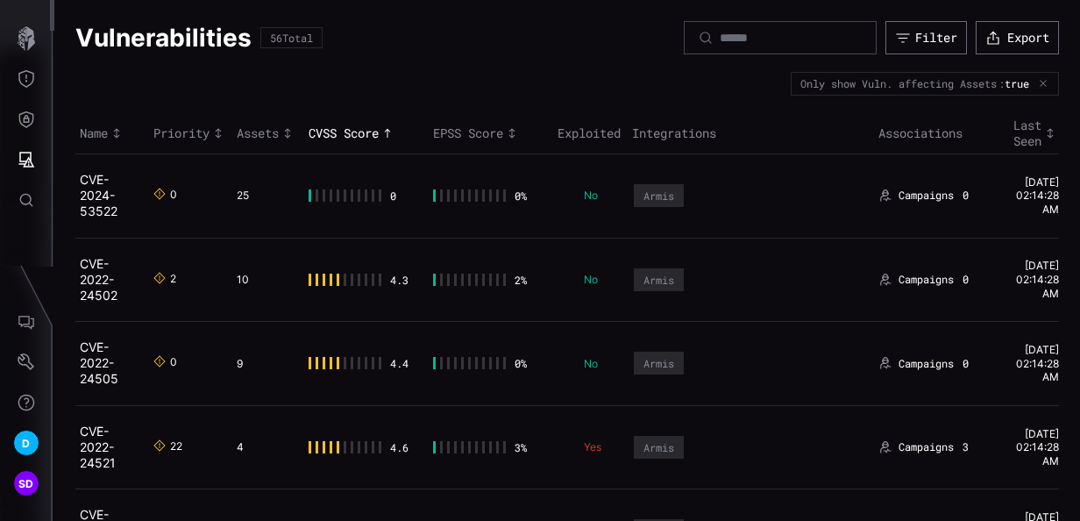
click at [387, 136] on icon "Toggle sort direction" at bounding box center [388, 133] width 6 height 9
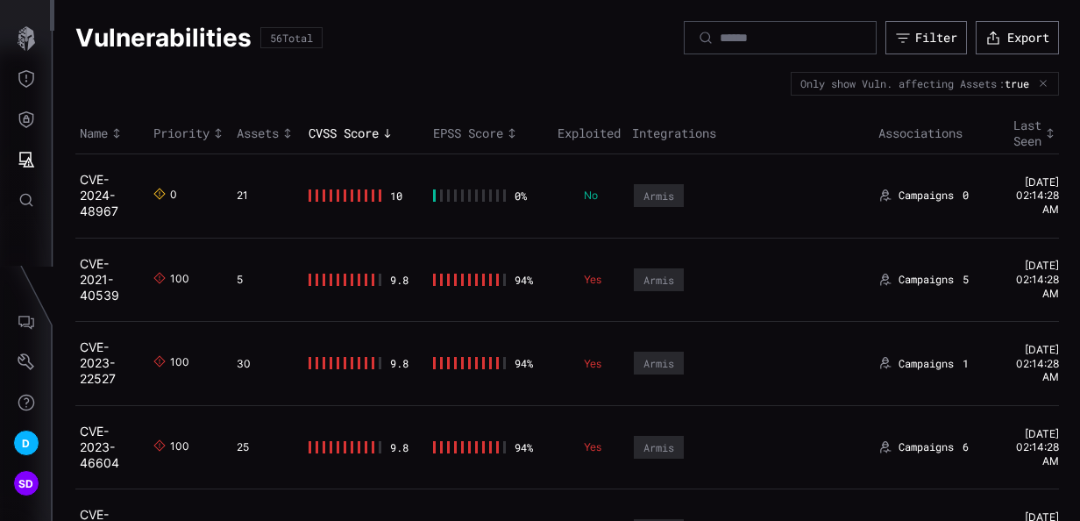
click at [510, 187] on td "0 %" at bounding box center [491, 195] width 125 height 84
click at [512, 125] on div "EPSS Score" at bounding box center [491, 133] width 116 height 16
click at [512, 126] on icon "Toggle sort direction" at bounding box center [512, 133] width 14 height 14
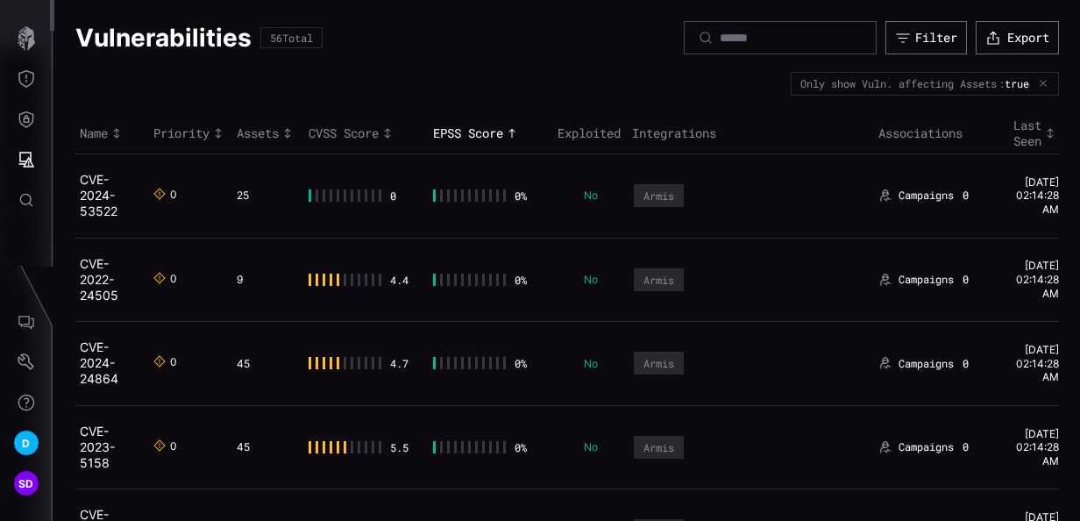
click at [512, 126] on icon "Toggle sort direction" at bounding box center [512, 133] width 14 height 14
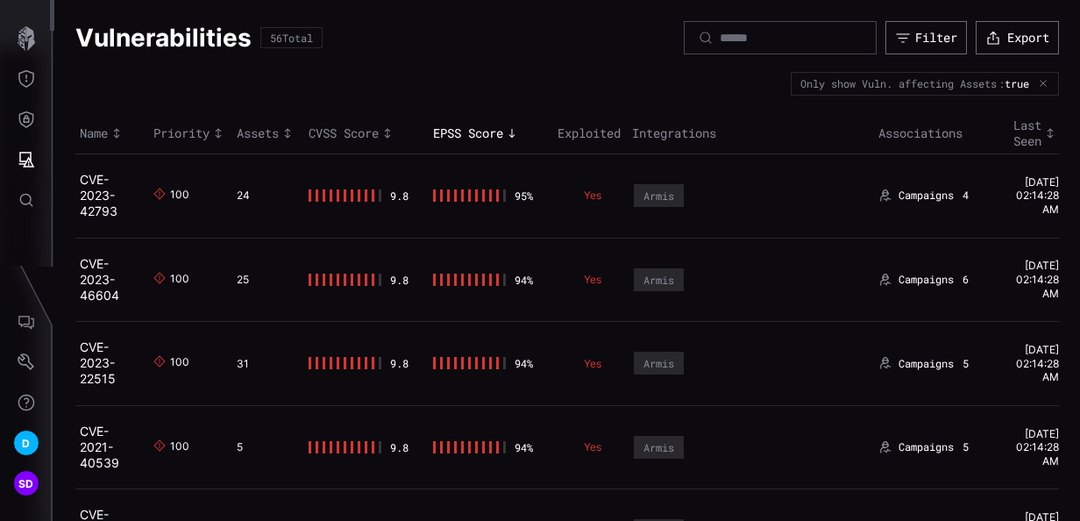
click at [516, 128] on icon "Toggle sort direction" at bounding box center [512, 133] width 14 height 14
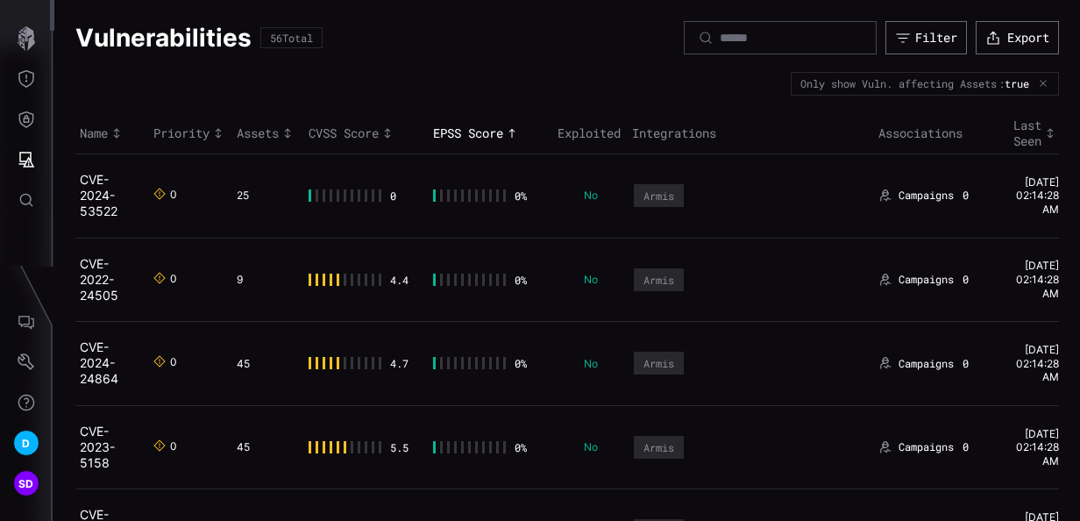
click at [516, 128] on icon "Toggle sort direction" at bounding box center [512, 133] width 14 height 14
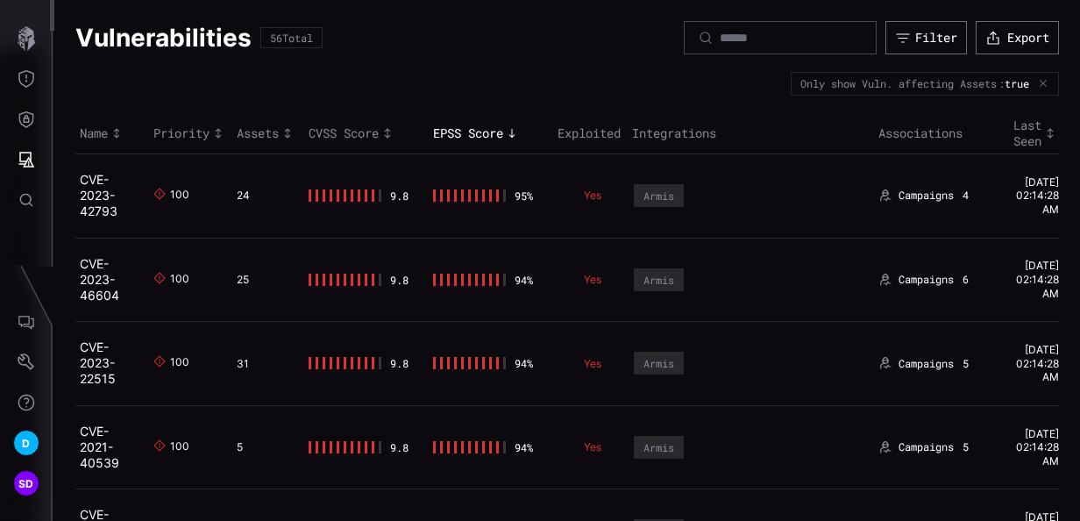
click at [516, 128] on icon "Toggle sort direction" at bounding box center [512, 133] width 14 height 14
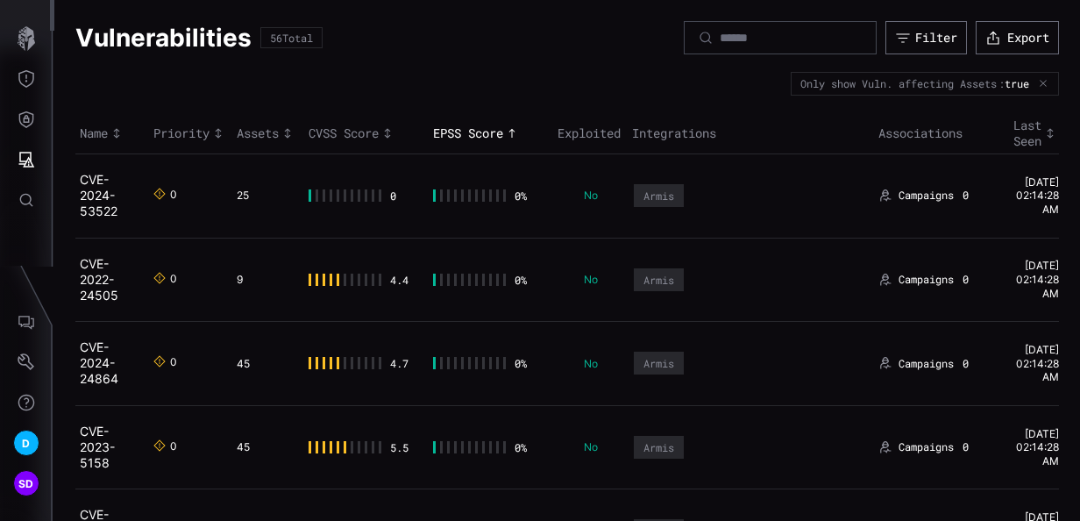
click at [510, 139] on icon "Toggle sort direction" at bounding box center [512, 133] width 14 height 14
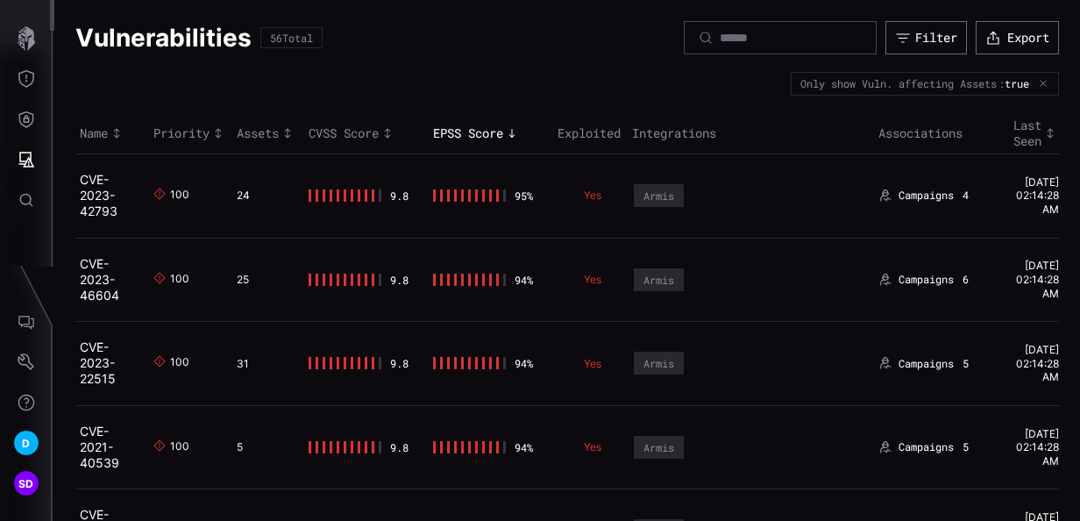
click at [596, 126] on th "Exploited" at bounding box center [590, 133] width 75 height 41
click at [689, 129] on th "Integrations" at bounding box center [751, 133] width 246 height 41
click at [1041, 81] on icon "button" at bounding box center [1044, 84] width 6 height 6
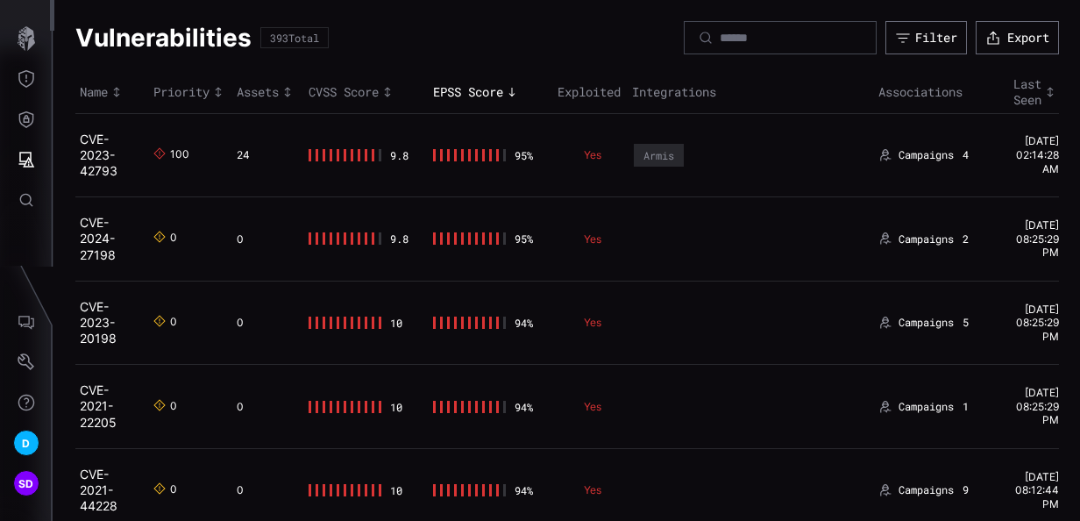
click at [505, 88] on icon "Toggle sort direction" at bounding box center [512, 92] width 14 height 14
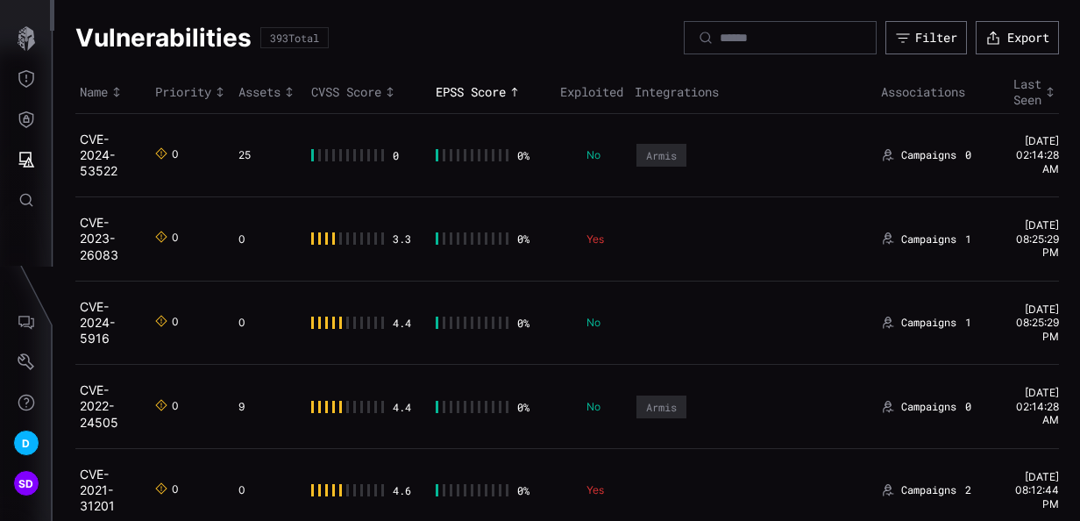
click at [508, 86] on icon "Toggle sort direction" at bounding box center [515, 92] width 14 height 14
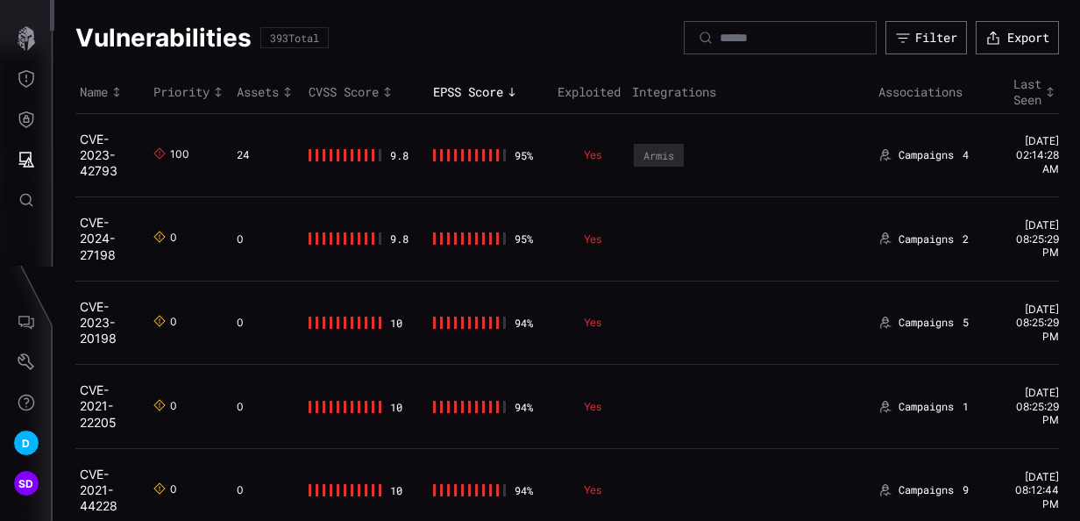
click at [665, 102] on th "Integrations" at bounding box center [751, 92] width 246 height 41
click at [588, 155] on p "Yes" at bounding box center [597, 155] width 26 height 14
click at [604, 91] on th "Exploited" at bounding box center [590, 92] width 75 height 41
click at [701, 92] on th "Integrations" at bounding box center [751, 92] width 246 height 41
click at [391, 86] on icon "Toggle sort direction" at bounding box center [388, 92] width 14 height 14
